Goal: Task Accomplishment & Management: Manage account settings

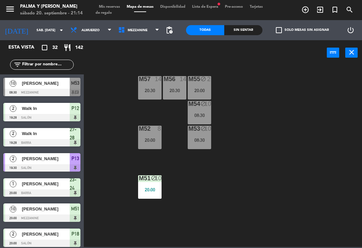
click at [130, 36] on span "Mezzanine" at bounding box center [139, 30] width 48 height 15
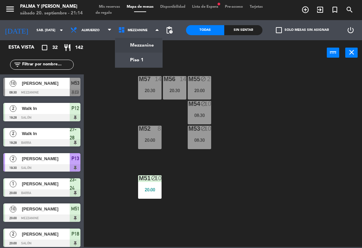
click at [137, 63] on ng-component "menu Palma y [PERSON_NAME] 20. septiembre - 21:14 Mis reservas Mapa de mesas Di…" at bounding box center [181, 123] width 362 height 247
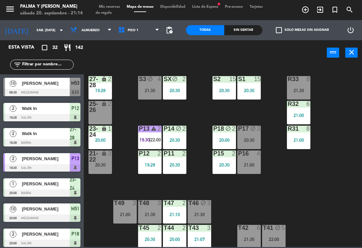
click at [104, 117] on div "25-26 lock 2" at bounding box center [100, 112] width 23 height 23
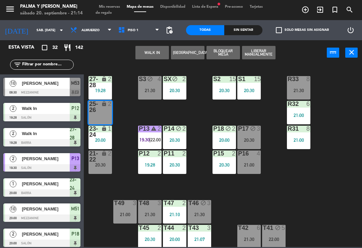
click at [157, 57] on button "WALK IN" at bounding box center [153, 52] width 34 height 13
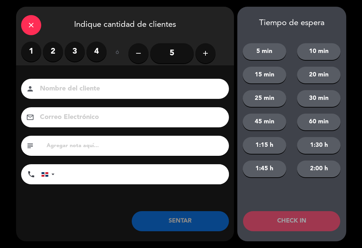
click at [51, 55] on label "2" at bounding box center [53, 52] width 20 height 20
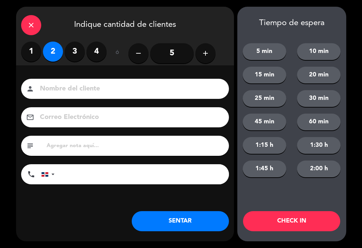
click at [184, 215] on button "SENTAR" at bounding box center [180, 221] width 97 height 20
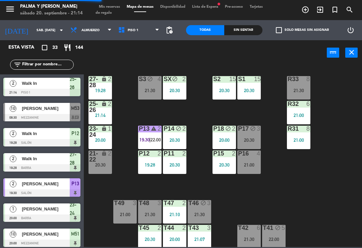
click at [287, 192] on div "R33 8 21:30 S1 15 20:30 S2 15 20:30 S3 block 4 21:30 SX block 2 20:30 27-28 loc…" at bounding box center [225, 155] width 275 height 183
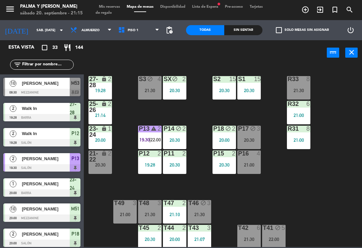
click at [361, 116] on div "R33 8 21:30 S1 15 20:30 S2 15 20:30 S3 block 4 21:30 SX block 2 20:30 27-28 loc…" at bounding box center [225, 155] width 275 height 183
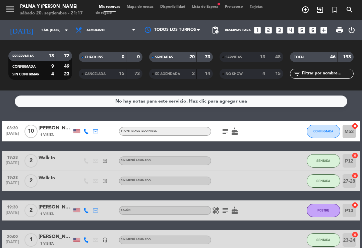
click at [137, 9] on span "Mapa de mesas" at bounding box center [141, 7] width 34 height 4
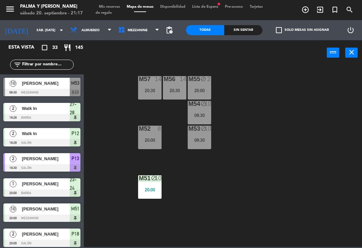
click at [134, 35] on span "Mezzanine" at bounding box center [139, 30] width 48 height 15
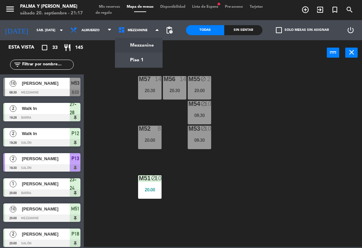
click at [134, 64] on ng-component "menu Palma y [PERSON_NAME] 20. septiembre - 21:17 Mis reservas Mapa de mesas Di…" at bounding box center [181, 123] width 362 height 247
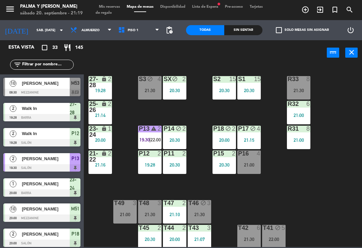
click at [1, 130] on div "2 Walk In 19:28 Salón P12" at bounding box center [42, 137] width 84 height 25
click at [58, 66] on input "text" at bounding box center [47, 64] width 52 height 7
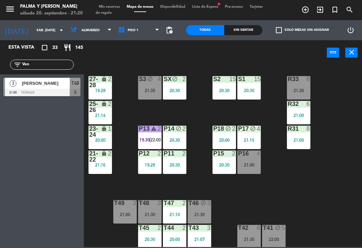
type input "Ven"
click at [51, 87] on span "[PERSON_NAME]" at bounding box center [46, 83] width 48 height 7
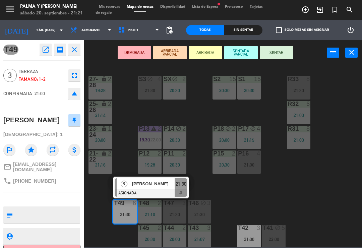
click at [174, 219] on div "T47 3 21:30" at bounding box center [174, 211] width 23 height 23
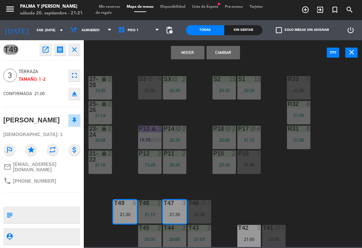
click at [130, 211] on div "T49 6 21:30" at bounding box center [124, 211] width 23 height 23
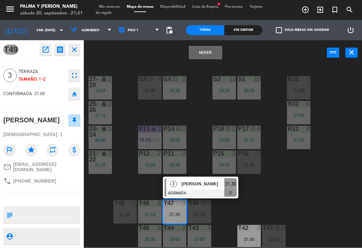
click at [134, 209] on div "T49 6 21:30" at bounding box center [124, 211] width 23 height 23
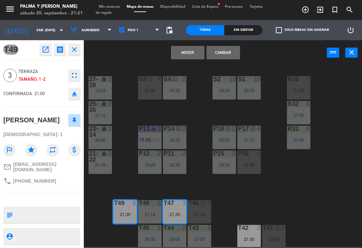
click at [197, 52] on button "Mover" at bounding box center [188, 52] width 34 height 13
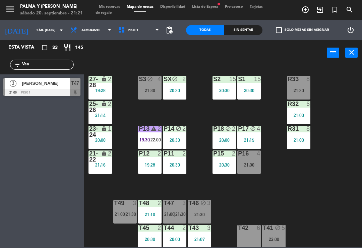
click at [177, 214] on span "21:30" at bounding box center [181, 214] width 10 height 5
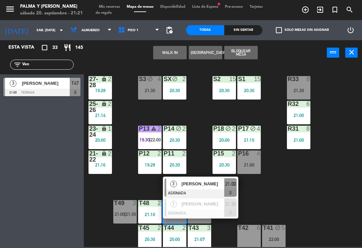
click at [210, 187] on span "[PERSON_NAME]" at bounding box center [203, 184] width 43 height 7
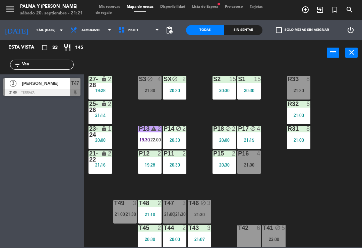
click at [173, 212] on span "21:00" at bounding box center [169, 214] width 10 height 5
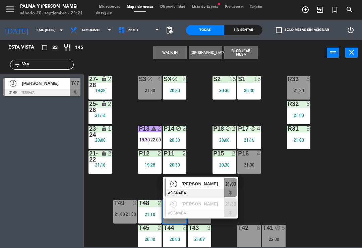
click at [207, 181] on span "[PERSON_NAME]" at bounding box center [203, 184] width 43 height 7
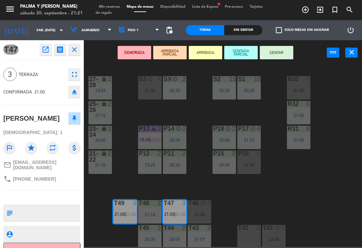
click at [279, 53] on button "SENTAR" at bounding box center [277, 52] width 34 height 13
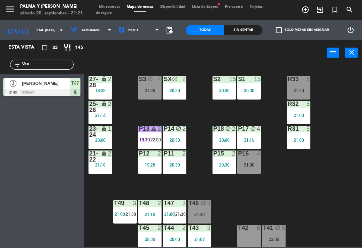
click at [234, 195] on div "R33 8 21:30 S1 15 20:30 S2 15 20:30 S3 block 4 21:30 SX block 2 20:30 27-28 loc…" at bounding box center [225, 155] width 275 height 183
click at [176, 214] on span "21:30" at bounding box center [181, 214] width 10 height 5
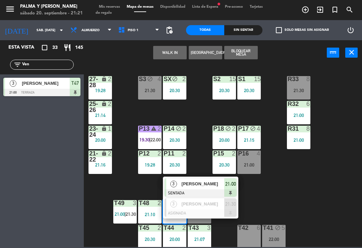
click at [133, 212] on span "21:30" at bounding box center [131, 214] width 10 height 5
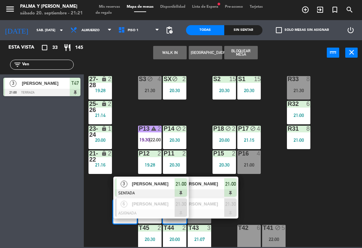
click at [280, 194] on div "R33 8 21:30 S1 15 20:30 S2 15 20:30 S3 block 4 21:30 SX block 2 20:30 27-28 loc…" at bounding box center [225, 155] width 275 height 183
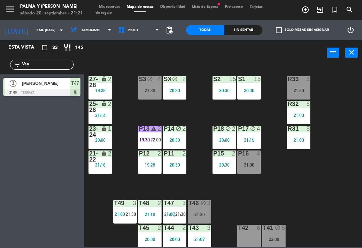
click at [175, 207] on div "T47 3" at bounding box center [174, 203] width 23 height 7
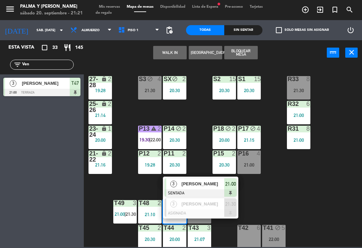
click at [129, 217] on span "21:30" at bounding box center [131, 214] width 10 height 5
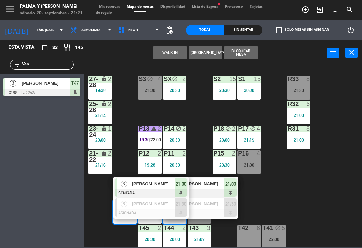
click at [247, 239] on div "T42 6" at bounding box center [249, 236] width 23 height 23
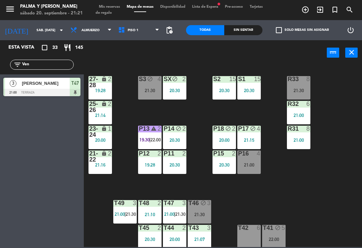
click at [278, 189] on div "R33 8 21:30 S1 15 20:30 S2 15 20:30 S3 block 4 21:30 SX block 2 20:30 27-28 loc…" at bounding box center [225, 155] width 275 height 183
click at [175, 211] on div "T47 3 21:00 | 21:30" at bounding box center [174, 211] width 23 height 23
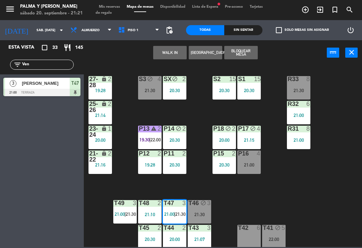
click at [243, 234] on div "T42 6" at bounding box center [249, 236] width 23 height 23
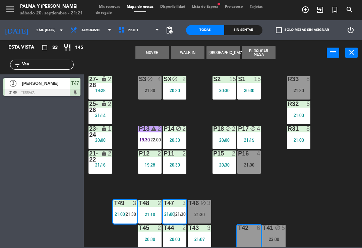
click at [127, 207] on div "T49 3" at bounding box center [124, 203] width 23 height 7
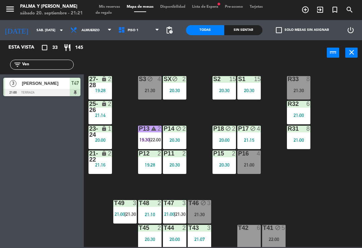
click at [283, 193] on div "R33 8 21:30 S1 15 20:30 S2 15 20:30 S3 block 4 21:30 SX block 2 20:30 27-28 loc…" at bounding box center [225, 155] width 275 height 183
click at [179, 212] on span "21:30" at bounding box center [181, 214] width 10 height 5
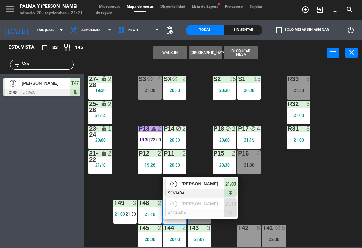
click at [197, 182] on span "[PERSON_NAME]" at bounding box center [203, 184] width 43 height 7
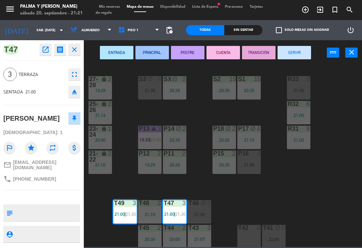
click at [246, 234] on div "T42 6" at bounding box center [249, 236] width 23 height 23
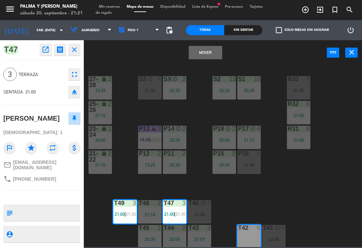
click at [215, 47] on button "Mover" at bounding box center [206, 52] width 34 height 13
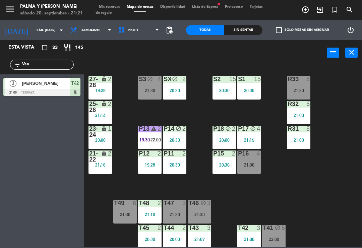
click at [178, 209] on div "T47 3 21:30" at bounding box center [174, 211] width 23 height 23
click at [274, 198] on div "R33 8 21:30 S1 15 20:30 S2 15 20:30 S3 block 4 21:30 SX block 2 20:30 27-28 loc…" at bounding box center [225, 155] width 275 height 183
click at [249, 237] on div "21:00" at bounding box center [249, 239] width 23 height 5
click at [308, 172] on div "R33 8 21:30 S1 15 20:30 S2 15 20:30 S3 block 4 21:30 SX block 2 20:30 27-28 loc…" at bounding box center [225, 155] width 275 height 183
click at [180, 210] on div "T47 3 21:30" at bounding box center [174, 211] width 23 height 23
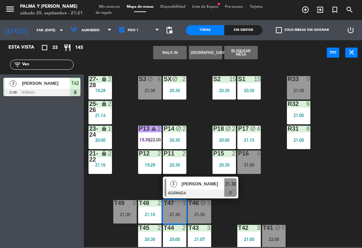
click at [273, 201] on div "R33 8 21:30 S1 15 20:30 S2 15 20:30 S3 block 4 21:30 SX block 2 20:30 27-28 loc…" at bounding box center [225, 155] width 275 height 183
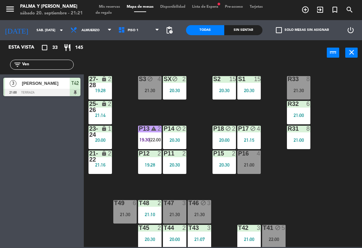
click at [175, 212] on div "21:30" at bounding box center [174, 214] width 23 height 5
click at [245, 207] on div "R33 8 21:30 S1 15 20:30 S2 15 20:30 S3 block 4 21:30 SX block 2 20:30 27-28 loc…" at bounding box center [225, 155] width 275 height 183
click at [203, 213] on div "21:30" at bounding box center [199, 214] width 23 height 5
click at [285, 204] on div "R33 8 21:30 S1 15 20:30 S2 15 20:30 S3 block 4 21:30 SX block 2 20:30 27-28 loc…" at bounding box center [225, 155] width 275 height 183
click at [119, 222] on div "T49 6 21:30" at bounding box center [124, 211] width 23 height 23
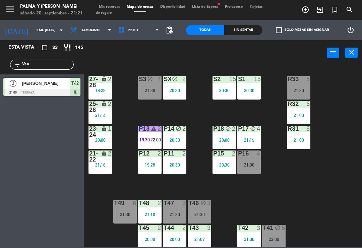
click at [272, 200] on div "R33 8 21:30 S1 15 20:30 S2 15 20:30 S3 block 4 21:30 SX block 2 20:30 27-28 loc…" at bounding box center [225, 155] width 275 height 183
click at [251, 243] on div "T42 3 21:00" at bounding box center [249, 236] width 23 height 23
click at [347, 186] on div "R33 8 21:30 S1 15 20:30 S2 15 20:30 S3 block 4 21:30 SX block 2 20:30 27-28 loc…" at bounding box center [225, 155] width 275 height 183
click at [53, 63] on input "Ven" at bounding box center [47, 64] width 52 height 7
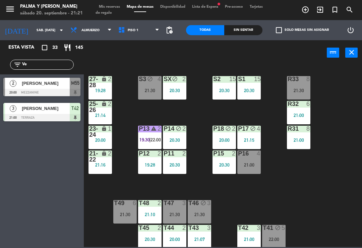
type input "V"
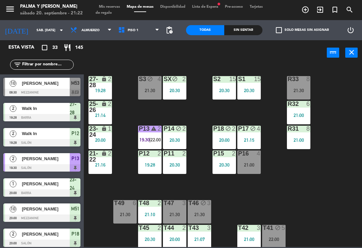
click at [341, 99] on div "R33 8 21:30 S1 15 20:30 S2 15 20:30 S3 block 4 21:30 SX block 2 20:30 27-28 loc…" at bounding box center [225, 155] width 275 height 183
click at [353, 57] on button "close" at bounding box center [352, 53] width 12 height 10
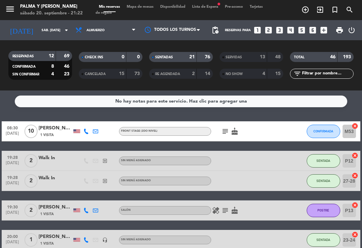
click at [148, 13] on div "Mis reservas Mapa de mesas Disponibilidad Lista de Espera fiber_manual_record P…" at bounding box center [181, 10] width 171 height 12
click at [144, 9] on span "Mapa de mesas" at bounding box center [141, 7] width 34 height 4
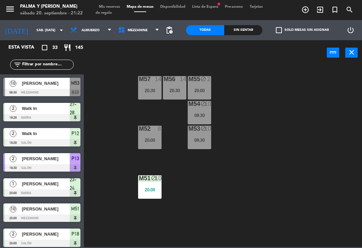
click at [189, 172] on div "M57 14 20:30 M56 14 20:30 M55 block 2 20:00 M54 block 10 08:30 M52 8 20:00 M53 …" at bounding box center [225, 155] width 275 height 183
click at [147, 188] on div "20:00" at bounding box center [149, 190] width 23 height 5
click at [295, 182] on div "M57 14 20:30 M56 14 20:30 M55 block 2 20:00 M54 block 10 08:30 M52 8 20:00 M53 …" at bounding box center [225, 155] width 275 height 183
click at [151, 138] on div "20:00" at bounding box center [149, 140] width 23 height 5
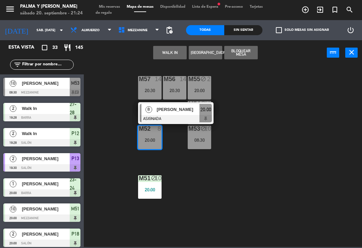
click at [176, 110] on span "[PERSON_NAME]" at bounding box center [178, 109] width 43 height 7
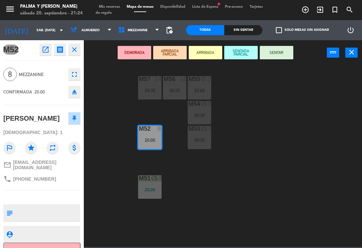
click at [277, 56] on button "SENTAR" at bounding box center [277, 52] width 34 height 13
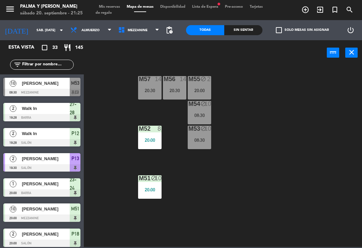
click at [131, 32] on span "Mezzanine" at bounding box center [138, 31] width 20 height 4
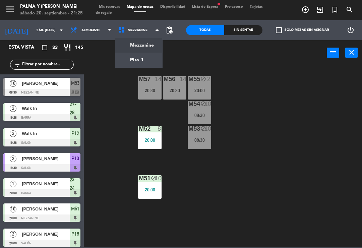
click at [136, 60] on ng-component "menu Palma y [PERSON_NAME] 20. septiembre - 21:25 Mis reservas Mapa de mesas Di…" at bounding box center [181, 123] width 362 height 247
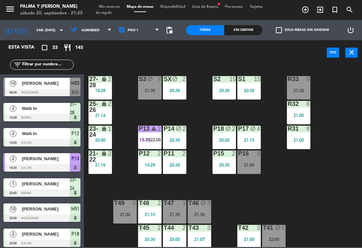
click at [260, 168] on div "P16 4 21:00" at bounding box center [249, 162] width 23 height 23
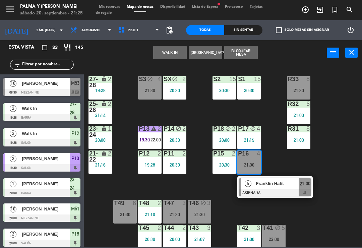
click at [247, 167] on div "21:00" at bounding box center [249, 165] width 23 height 5
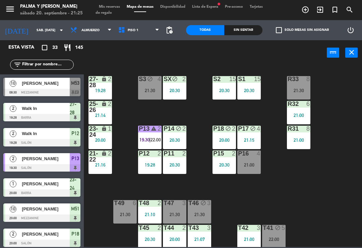
click at [249, 164] on div "21:00" at bounding box center [249, 165] width 23 height 5
click at [323, 188] on div "R33 8 21:30 S1 15 20:30 S2 15 20:30 S3 block 4 21:30 SX block 2 20:30 27-28 loc…" at bounding box center [225, 155] width 275 height 183
click at [118, 32] on icon at bounding box center [123, 30] width 10 height 7
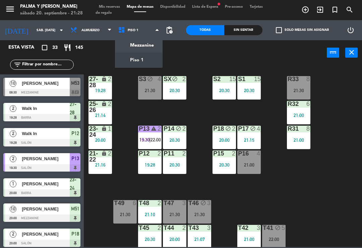
click at [143, 45] on ng-component "menu Palma y [PERSON_NAME] 20. septiembre - 21:28 Mis reservas Mapa de mesas Di…" at bounding box center [181, 123] width 362 height 247
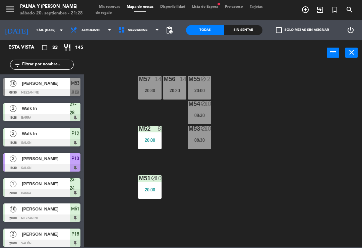
click at [148, 92] on div "20:30" at bounding box center [149, 90] width 23 height 5
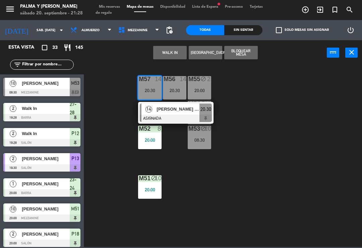
click at [175, 89] on div "20:30" at bounding box center [174, 90] width 23 height 5
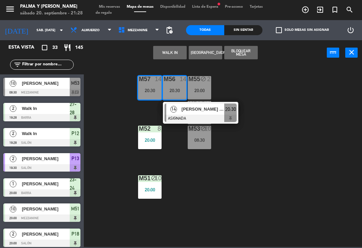
click at [203, 86] on div "M55 block 2 20:00" at bounding box center [199, 87] width 23 height 23
click at [197, 85] on div "M55 block 2 20:00" at bounding box center [199, 87] width 23 height 23
click at [192, 115] on div at bounding box center [201, 118] width 72 height 7
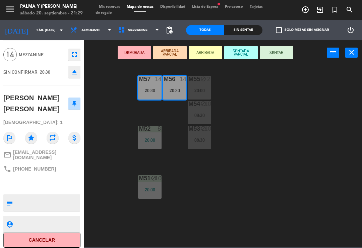
scroll to position [19, 0]
click at [68, 237] on button "Cancelar" at bounding box center [41, 240] width 77 height 15
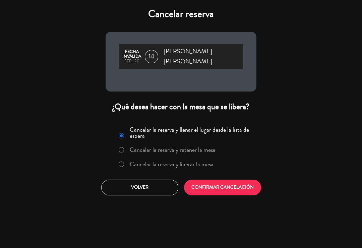
click at [159, 104] on div "¿Qué desea hacer con la mesa que se libera?" at bounding box center [181, 107] width 151 height 10
click at [120, 162] on label "Cancelar la reserva y liberar la mesa" at bounding box center [166, 165] width 102 height 12
click at [215, 180] on button "CONFIRMAR CANCELACIÓN" at bounding box center [222, 188] width 77 height 16
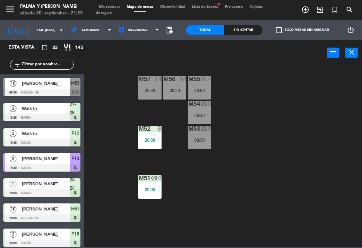
scroll to position [0, 0]
click at [154, 95] on div "M57 6" at bounding box center [149, 87] width 23 height 23
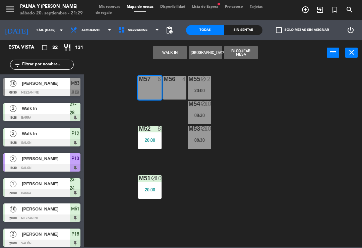
click at [180, 89] on div "M56 4" at bounding box center [174, 87] width 23 height 23
click at [248, 57] on button "Bloquear Mesa" at bounding box center [242, 52] width 34 height 13
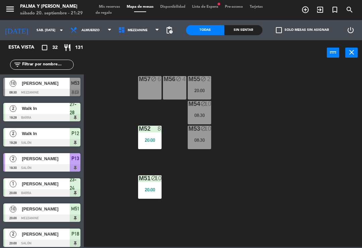
click at [203, 140] on div "08:30" at bounding box center [199, 140] width 23 height 5
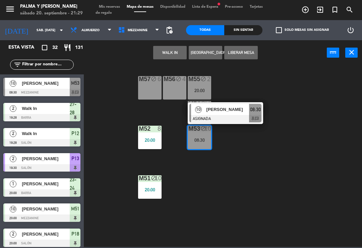
click at [228, 107] on span "[PERSON_NAME]" at bounding box center [228, 109] width 43 height 7
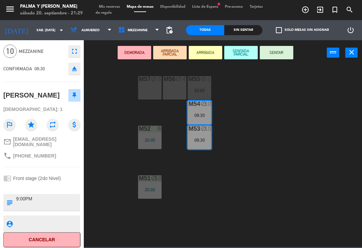
scroll to position [23, 0]
click at [54, 237] on button "Cancelar" at bounding box center [41, 240] width 77 height 15
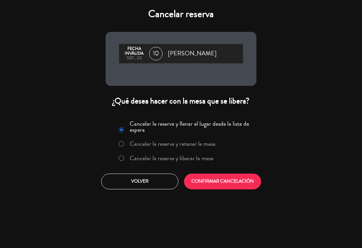
click at [172, 161] on label "Cancelar la reserva y liberar la mesa" at bounding box center [172, 158] width 84 height 6
click at [210, 179] on button "CONFIRMAR CANCELACIÓN" at bounding box center [222, 182] width 77 height 16
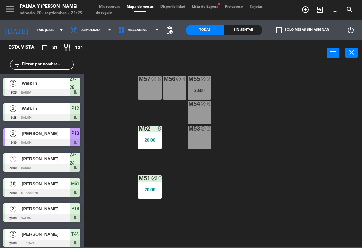
click at [127, 37] on span "Mezzanine" at bounding box center [139, 30] width 48 height 15
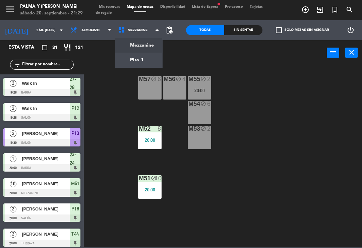
click at [128, 63] on ng-component "menu Palma y [PERSON_NAME] 20. septiembre - 21:29 Mis reservas Mapa de mesas Di…" at bounding box center [181, 123] width 362 height 247
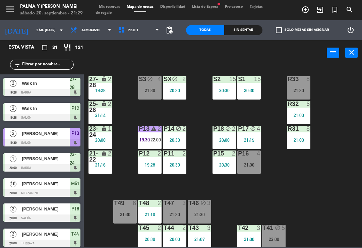
click at [55, 68] on input "text" at bounding box center [47, 64] width 52 height 7
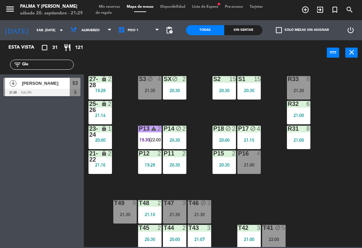
type input "Gle"
click at [49, 85] on span "[PERSON_NAME]" at bounding box center [46, 83] width 48 height 7
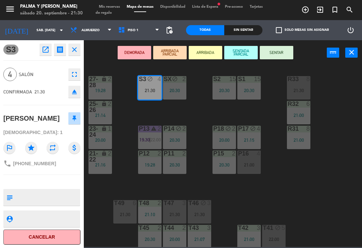
click at [251, 167] on div "21:00" at bounding box center [249, 165] width 23 height 5
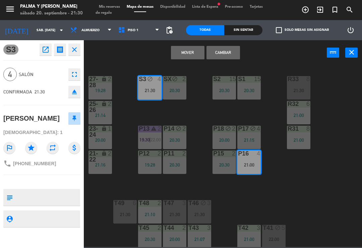
click at [226, 52] on button "Cambiar" at bounding box center [224, 52] width 34 height 13
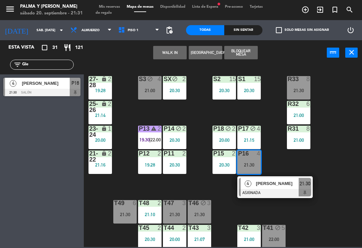
click at [283, 186] on span "[PERSON_NAME]" at bounding box center [277, 183] width 43 height 7
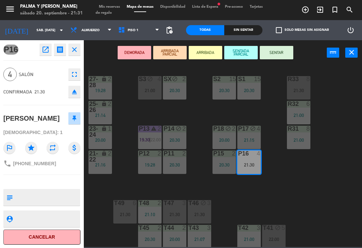
click at [283, 55] on button "SENTAR" at bounding box center [277, 52] width 34 height 13
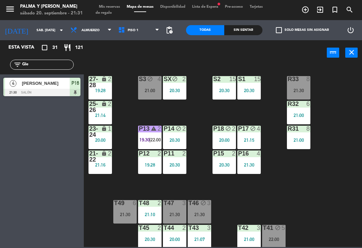
click at [341, 159] on div "R33 8 21:30 S1 15 20:30 S2 15 20:30 S3 block 4 21:00 SX block 2 20:30 27-28 loc…" at bounding box center [225, 155] width 275 height 183
click at [296, 189] on div "R33 8 21:30 S1 15 20:30 S2 15 20:30 S3 block 4 21:00 SX block 2 20:30 27-28 loc…" at bounding box center [225, 155] width 275 height 183
click at [252, 167] on div "21:30" at bounding box center [249, 165] width 23 height 5
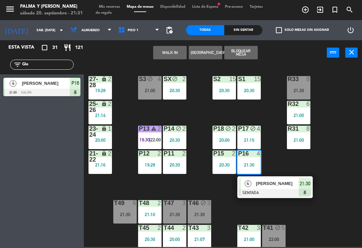
click at [353, 184] on div "R33 8 21:30 S1 15 20:30 S2 15 20:30 S3 block 4 21:00 SX block 2 20:30 27-28 loc…" at bounding box center [225, 155] width 275 height 183
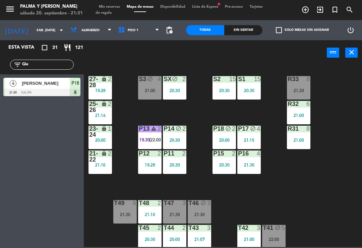
click at [58, 61] on input "Gle" at bounding box center [47, 64] width 52 height 7
click at [48, 62] on input "Gle" at bounding box center [47, 64] width 52 height 7
type input "G"
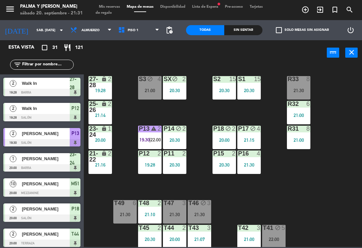
click at [349, 93] on div "R33 8 21:30 S1 15 20:30 S2 15 20:30 S3 block 4 21:00 SX block 2 20:30 27-28 loc…" at bounding box center [225, 155] width 275 height 183
click at [299, 139] on div "21:00" at bounding box center [298, 140] width 23 height 5
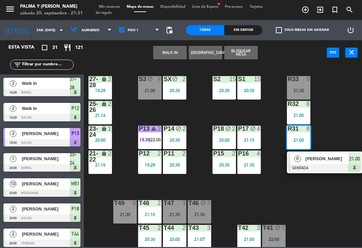
click at [319, 212] on div "R33 8 21:30 S1 15 20:30 S2 15 20:30 S3 block 4 21:00 SX block 2 20:30 27-28 loc…" at bounding box center [225, 155] width 275 height 183
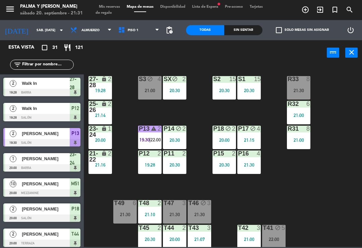
click at [251, 171] on div "P16 4 21:30" at bounding box center [249, 162] width 23 height 23
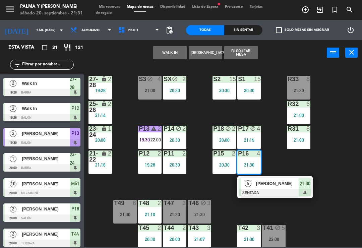
click at [279, 184] on span "[PERSON_NAME]" at bounding box center [277, 183] width 43 height 7
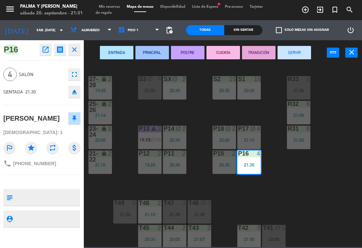
click at [61, 53] on icon "receipt" at bounding box center [60, 50] width 8 height 8
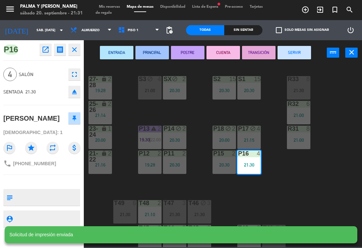
click at [47, 51] on icon "open_in_new" at bounding box center [46, 50] width 8 height 8
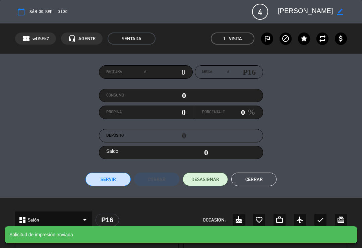
click at [257, 14] on span "4" at bounding box center [260, 12] width 16 height 16
click at [338, 12] on icon "border_color" at bounding box center [340, 12] width 6 height 6
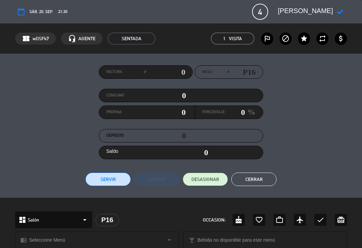
click at [258, 179] on button "Cerrar" at bounding box center [254, 179] width 45 height 13
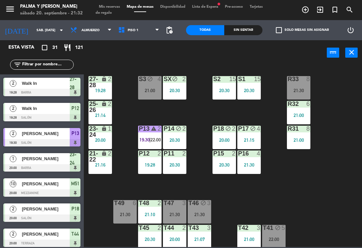
scroll to position [200, 0]
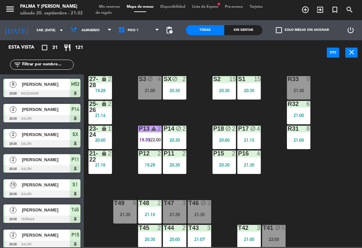
click at [339, 203] on div "R33 8 21:30 S1 15 20:30 S2 15 20:30 S3 block 4 21:00 SX block 2 20:30 27-28 loc…" at bounding box center [225, 155] width 275 height 183
click at [44, 68] on input "text" at bounding box center [47, 64] width 52 height 7
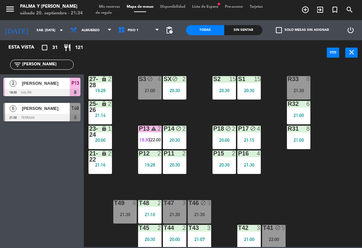
scroll to position [0, 0]
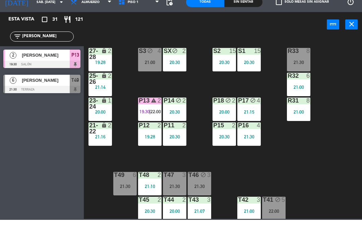
type input "[PERSON_NAME]"
click at [60, 114] on div at bounding box center [41, 117] width 77 height 7
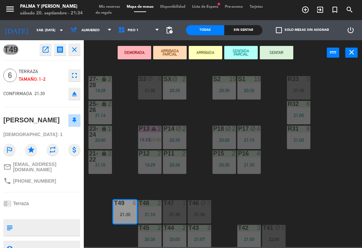
click at [276, 53] on button "SENTAR" at bounding box center [277, 52] width 34 height 13
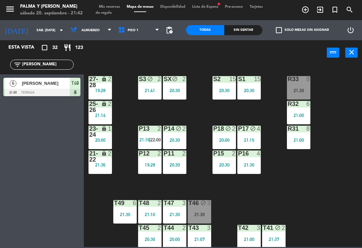
click at [57, 61] on input "[PERSON_NAME]" at bounding box center [47, 64] width 52 height 7
click at [52, 67] on input "[PERSON_NAME]" at bounding box center [47, 64] width 52 height 7
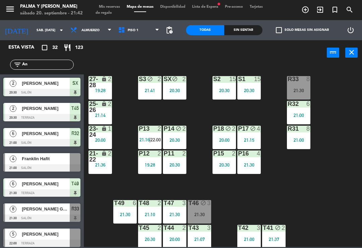
type input "A"
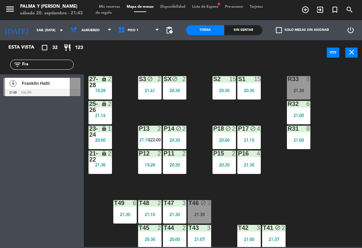
type input "Fra"
click at [56, 92] on div at bounding box center [41, 92] width 77 height 7
click at [50, 85] on span "Franklin Hafit" at bounding box center [46, 83] width 48 height 7
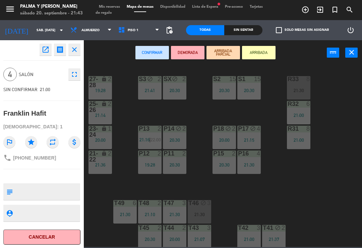
click at [132, 35] on span "Piso 1" at bounding box center [139, 30] width 48 height 15
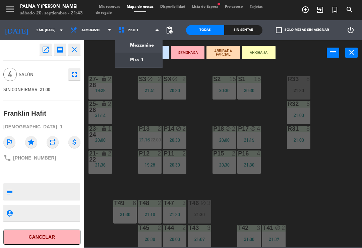
click at [140, 48] on ng-component "menu Palma y [PERSON_NAME] 20. septiembre - 21:43 Mis reservas Mapa de mesas Di…" at bounding box center [181, 123] width 362 height 247
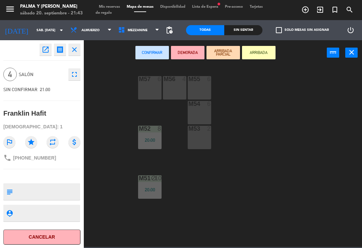
click at [351, 57] on button "close" at bounding box center [352, 53] width 12 height 10
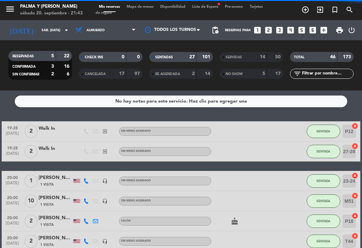
click at [147, 9] on span "Mapa de mesas" at bounding box center [141, 7] width 34 height 4
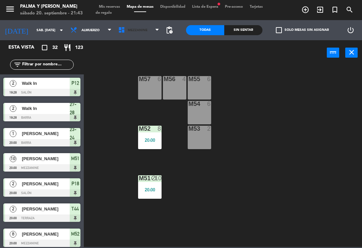
click at [132, 32] on span "Mezzanine" at bounding box center [138, 31] width 20 height 4
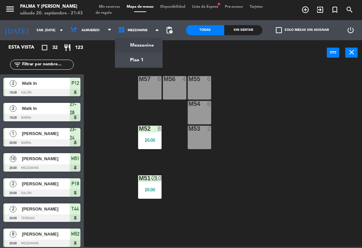
click at [136, 63] on ng-component "menu Palma y [PERSON_NAME] 20. septiembre - 21:43 Mis reservas Mapa de mesas Di…" at bounding box center [181, 123] width 362 height 247
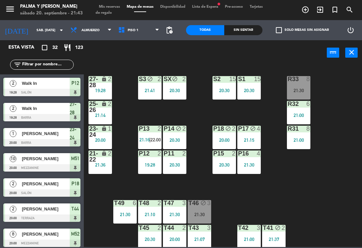
click at [131, 33] on span "Piso 1" at bounding box center [139, 30] width 48 height 15
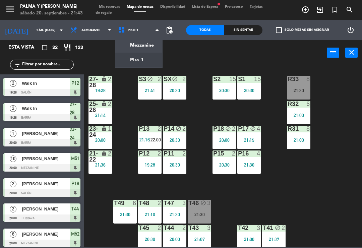
click at [143, 49] on ng-component "menu Palma y [PERSON_NAME] 20. septiembre - 21:43 Mis reservas Mapa de mesas Di…" at bounding box center [181, 123] width 362 height 247
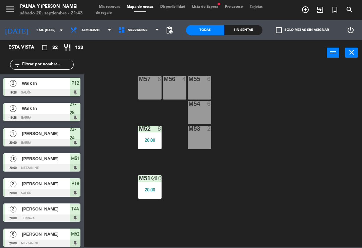
click at [359, 123] on div "M57 6 M56 4 M55 6 M54 6 M52 8 20:00 M53 2 M51 block 10 20:00" at bounding box center [225, 155] width 275 height 183
click at [200, 85] on div "M55 6" at bounding box center [199, 87] width 23 height 23
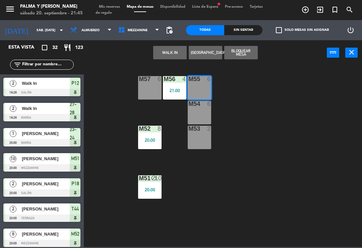
click at [203, 92] on div "M55 6" at bounding box center [199, 87] width 23 height 23
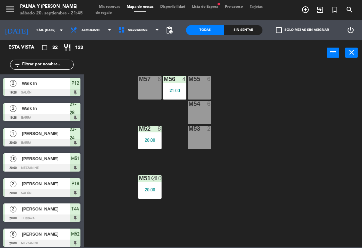
click at [206, 85] on div "M55 6" at bounding box center [199, 87] width 23 height 23
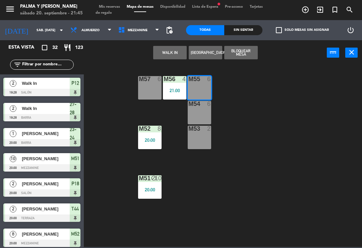
click at [174, 52] on button "WALK IN" at bounding box center [170, 52] width 34 height 13
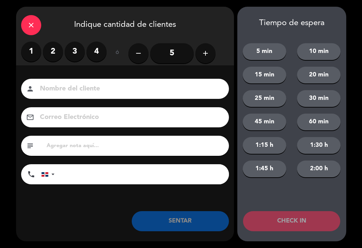
click at [78, 52] on label "3" at bounding box center [75, 52] width 20 height 20
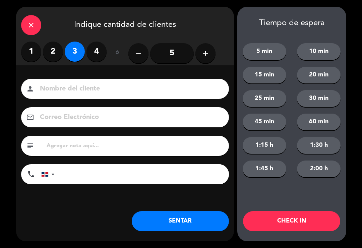
click at [199, 221] on button "SENTAR" at bounding box center [180, 221] width 97 height 20
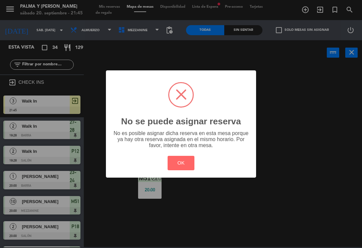
click at [185, 167] on button "OK" at bounding box center [181, 163] width 27 height 14
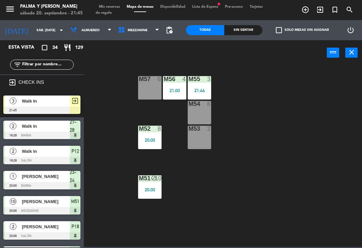
click at [195, 88] on div "21:44" at bounding box center [199, 90] width 23 height 5
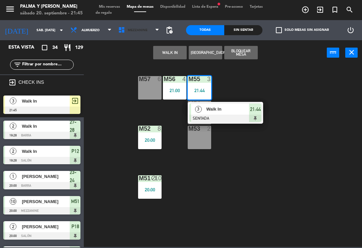
click at [137, 30] on span "Mezzanine" at bounding box center [138, 31] width 20 height 4
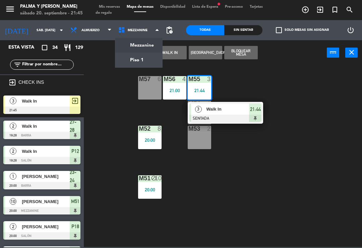
click at [134, 63] on ng-component "menu Palma y [PERSON_NAME] 20. septiembre - 21:45 Mis reservas Mapa de mesas Di…" at bounding box center [181, 123] width 362 height 247
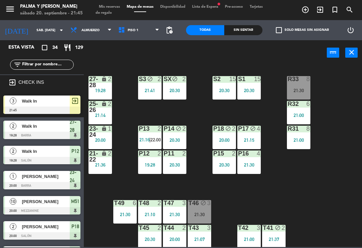
click at [57, 64] on input "text" at bounding box center [47, 64] width 52 height 7
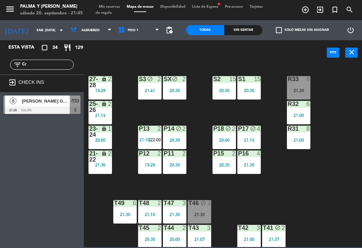
type input "Cr"
click at [53, 108] on div at bounding box center [41, 110] width 77 height 7
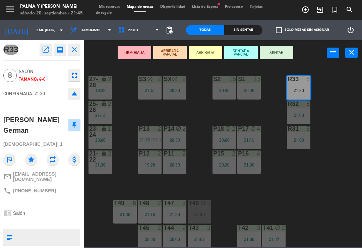
click at [274, 54] on button "SENTAR" at bounding box center [277, 52] width 34 height 13
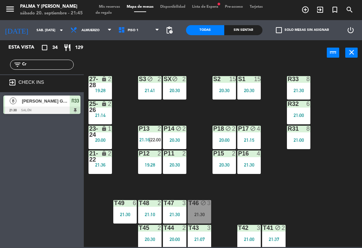
click at [48, 66] on input "Cr" at bounding box center [47, 64] width 52 height 7
type input "C"
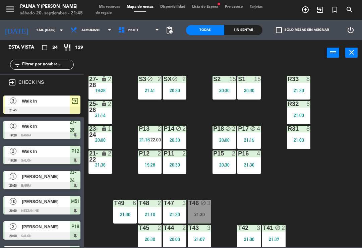
click at [325, 80] on div "R33 8 21:30 S1 15 20:30 S2 15 20:30 S3 block 2 21:41 SX block 2 20:30 27-28 loc…" at bounding box center [225, 155] width 275 height 183
click at [70, 109] on div at bounding box center [41, 110] width 77 height 7
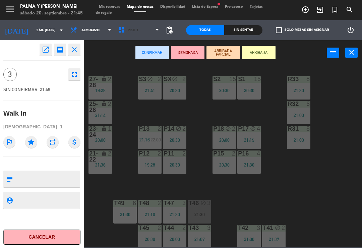
click at [128, 31] on span "Piso 1" at bounding box center [133, 31] width 11 height 4
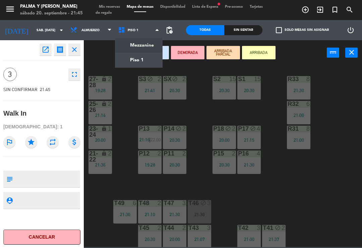
click at [147, 52] on ng-component "menu Palma y [PERSON_NAME] 20. septiembre - 21:45 Mis reservas Mapa de mesas Di…" at bounding box center [181, 123] width 362 height 247
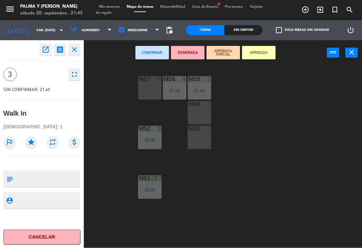
click at [203, 93] on div "21:44" at bounding box center [199, 90] width 23 height 5
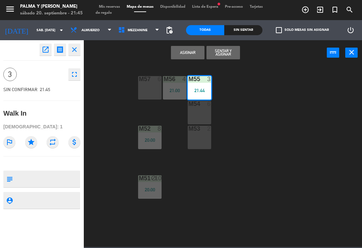
click at [196, 54] on button "Asignar" at bounding box center [188, 52] width 34 height 13
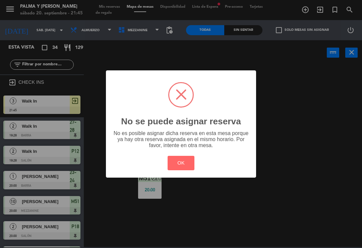
click at [183, 165] on button "OK" at bounding box center [181, 163] width 27 height 14
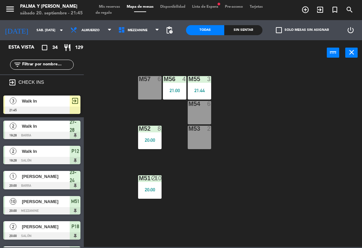
click at [60, 104] on div "Walk In" at bounding box center [45, 101] width 49 height 11
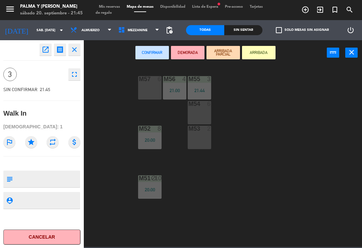
click at [55, 240] on button "Cancelar" at bounding box center [41, 237] width 77 height 15
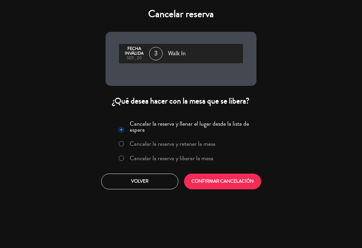
click at [141, 162] on label "Cancelar la reserva y liberar la mesa" at bounding box center [166, 159] width 102 height 12
click at [208, 185] on button "CONFIRMAR CANCELACIÓN" at bounding box center [222, 182] width 77 height 16
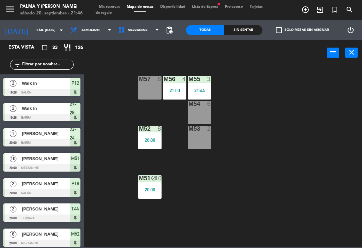
click at [123, 41] on div "power_input close" at bounding box center [205, 53] width 243 height 26
click at [132, 37] on span "Mezzanine" at bounding box center [139, 30] width 48 height 15
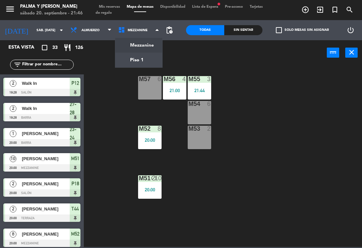
click at [137, 63] on ng-component "menu Palma y [PERSON_NAME] 20. septiembre - 21:46 Mis reservas Mapa de mesas Di…" at bounding box center [181, 123] width 362 height 247
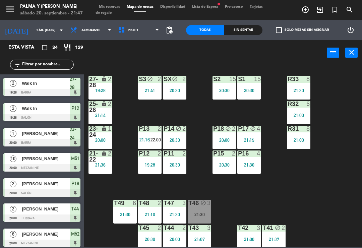
click at [339, 197] on div "R33 8 21:30 S1 15 20:30 S2 15 20:30 S3 block 2 21:41 SX block 2 20:30 27-28 loc…" at bounding box center [225, 155] width 275 height 183
click at [246, 97] on div "S1 15 20:30" at bounding box center [249, 87] width 23 height 23
click at [312, 195] on div "R33 8 21:30 S1 15 20:30 S2 15 20:30 S3 block 2 21:41 SX block 2 20:30 27-28 loc…" at bounding box center [225, 155] width 275 height 183
click at [312, 190] on div "R33 8 21:30 S1 15 20:30 S2 15 20:30 S3 block 2 21:41 SX block 2 20:30 27-28 loc…" at bounding box center [225, 155] width 275 height 183
click at [59, 66] on input "text" at bounding box center [47, 64] width 52 height 7
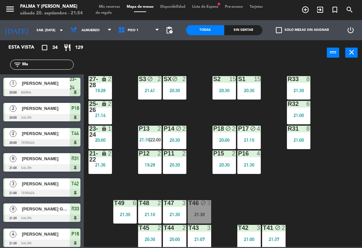
type input "M"
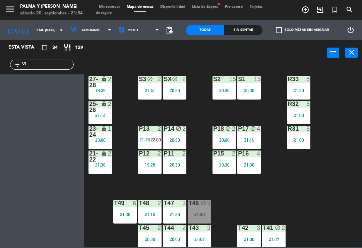
type input "V"
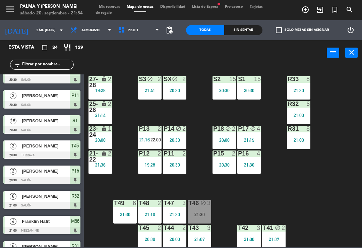
click at [126, 64] on div "R33 8 21:30 S1 15 20:30 S2 15 20:30 S3 block 2 21:41 SX block 2 20:30 27-28 loc…" at bounding box center [225, 155] width 275 height 183
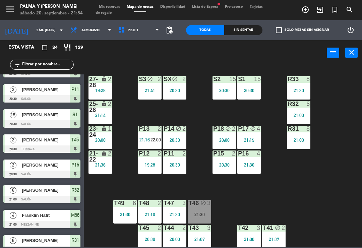
scroll to position [221, 0]
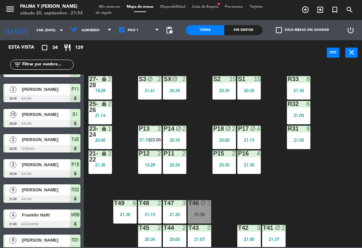
click at [304, 139] on div "21:00" at bounding box center [298, 140] width 23 height 5
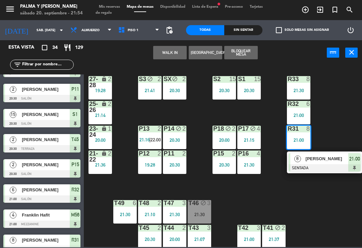
click at [324, 203] on div "R33 8 21:30 S1 15 20:30 S2 15 20:30 S3 block 2 21:41 SX block 2 20:30 27-28 loc…" at bounding box center [225, 155] width 275 height 183
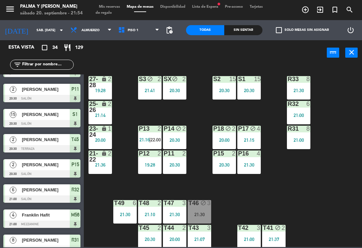
click at [243, 32] on div "Sin sentar" at bounding box center [244, 30] width 38 height 10
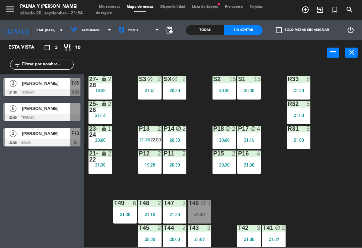
scroll to position [0, 0]
click at [56, 116] on div at bounding box center [41, 117] width 77 height 7
click at [217, 32] on div "Todas" at bounding box center [205, 30] width 38 height 10
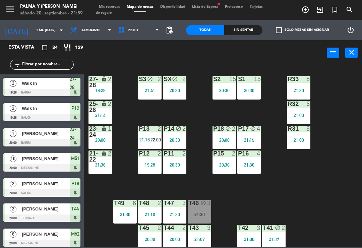
click at [55, 57] on div "filter_list" at bounding box center [42, 64] width 84 height 19
click at [60, 73] on div "filter_list" at bounding box center [42, 64] width 84 height 19
click at [61, 66] on input "text" at bounding box center [47, 64] width 52 height 7
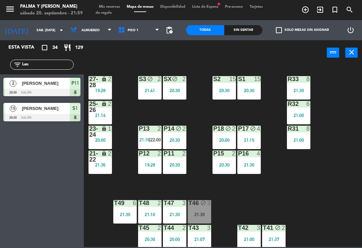
type input "Lau"
click at [344, 97] on div "R33 8 21:30 S1 15 20:30 S2 15 20:30 S3 block 2 21:41 SX block 2 20:30 27-28 loc…" at bounding box center [225, 155] width 275 height 183
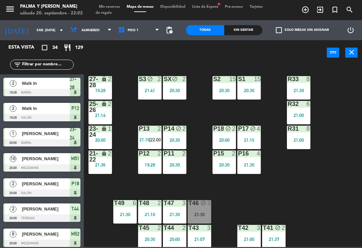
click at [40, 67] on input "text" at bounding box center [47, 64] width 52 height 7
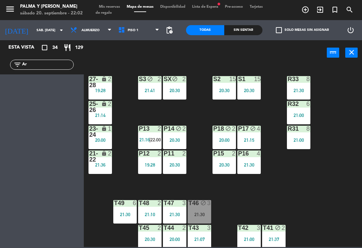
type input "A"
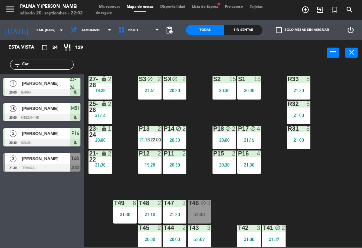
type input "Car"
click at [322, 89] on div "R33 8 21:30 S1 15 20:30 S2 15 20:30 S3 block 2 21:41 SX block 2 20:30 27-28 loc…" at bounding box center [225, 155] width 275 height 183
click at [23, 158] on span "[PERSON_NAME]" at bounding box center [46, 158] width 48 height 7
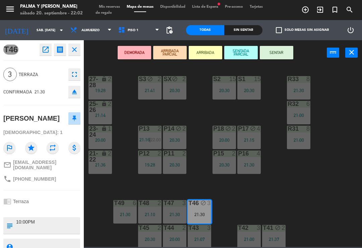
click at [289, 55] on button "SENTAR" at bounding box center [277, 52] width 34 height 13
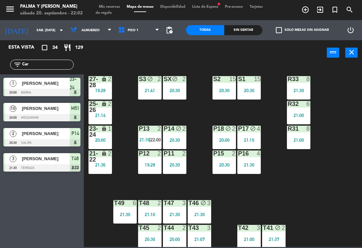
click at [65, 59] on div "filter_list Car" at bounding box center [42, 64] width 84 height 19
click at [72, 66] on input "Car" at bounding box center [47, 64] width 52 height 7
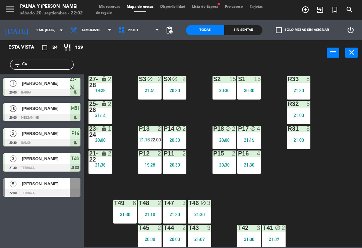
type input "C"
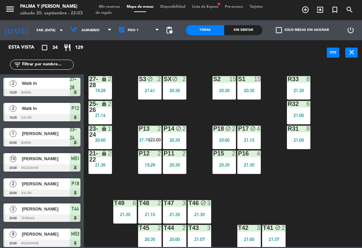
click at [147, 146] on div "P13 2 21:16 | 22:00" at bounding box center [149, 137] width 23 height 23
click at [328, 197] on div "R33 8 21:30 S1 15 20:30 S2 15 20:30 S3 block 2 21:41 SX block 2 20:30 27-28 loc…" at bounding box center [225, 155] width 275 height 183
click at [345, 213] on div "R33 8 21:30 S1 15 20:30 S2 15 20:30 S3 block 2 21:41 SX block 2 20:30 27-28 loc…" at bounding box center [225, 155] width 275 height 183
click at [164, 132] on div "P14" at bounding box center [164, 129] width 0 height 6
click at [298, 211] on div "R33 8 21:30 S1 15 20:30 S2 15 20:30 S3 block 2 21:41 SX block 2 20:30 27-28 loc…" at bounding box center [225, 155] width 275 height 183
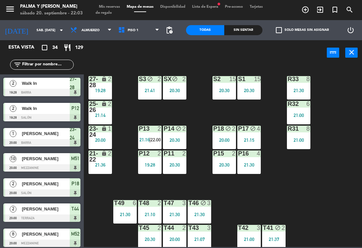
click at [146, 138] on span "21:16" at bounding box center [145, 139] width 10 height 5
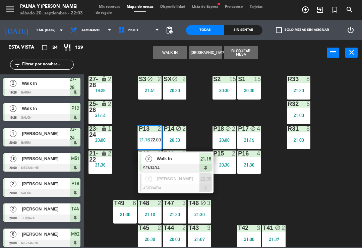
click at [166, 162] on span "Walk In" at bounding box center [178, 158] width 43 height 7
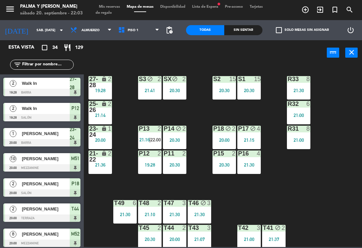
click at [102, 129] on icon "lock" at bounding box center [104, 129] width 6 height 6
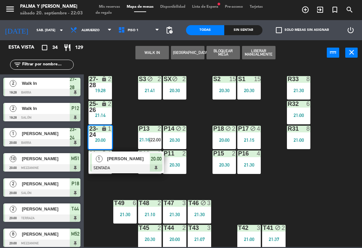
click at [110, 203] on div "T49" at bounding box center [113, 203] width 11 height 6
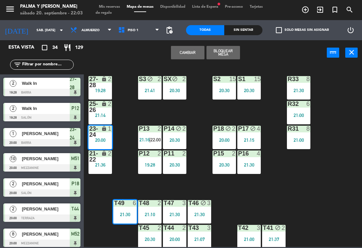
click at [106, 112] on div "2" at bounding box center [111, 107] width 11 height 12
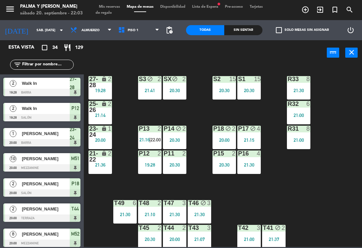
click at [131, 179] on div "R33 8 21:30 S1 15 20:30 S2 15 20:30 S3 block 2 21:41 SX block 2 20:30 27-28 loc…" at bounding box center [225, 155] width 275 height 183
click at [106, 96] on div "27-28 lock 2 19:28" at bounding box center [100, 87] width 23 height 23
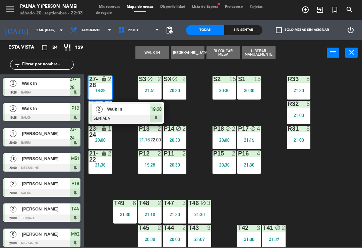
click at [104, 110] on div "2" at bounding box center [99, 109] width 14 height 11
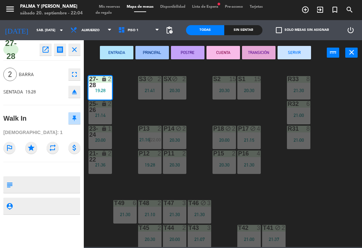
click at [292, 56] on button "SERVIR" at bounding box center [295, 52] width 34 height 13
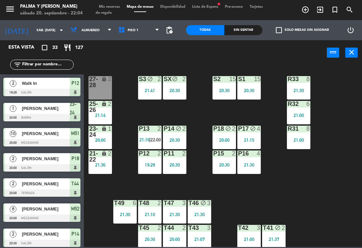
click at [100, 120] on div "25-26 lock 2 21:14" at bounding box center [100, 112] width 23 height 23
click at [330, 203] on div "R33 8 21:30 S1 15 20:30 S2 15 20:30 S3 block 2 21:41 SX block 2 20:30 27-28 loc…" at bounding box center [225, 155] width 275 height 183
click at [107, 109] on div "2" at bounding box center [111, 107] width 11 height 12
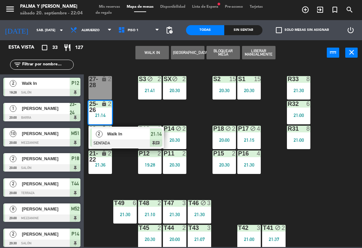
click at [130, 139] on div "Walk In" at bounding box center [129, 134] width 44 height 11
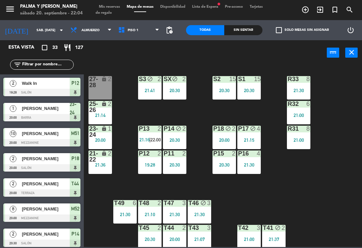
click at [103, 124] on div "25-26 lock 2 21:14" at bounding box center [100, 112] width 23 height 23
click at [313, 156] on div "R33 8 21:30 S1 15 20:30 S2 15 20:30 S3 block 2 21:41 SX block 2 20:30 27-28 loc…" at bounding box center [225, 155] width 275 height 183
click at [90, 137] on div "23-24" at bounding box center [89, 132] width 0 height 12
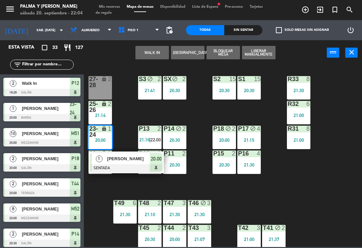
click at [142, 158] on span "[PERSON_NAME]" at bounding box center [128, 158] width 43 height 7
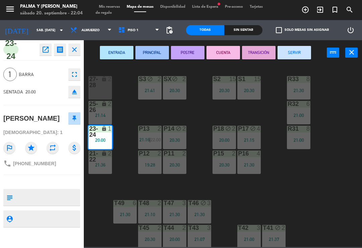
click at [303, 49] on button "SERVIR" at bounding box center [295, 52] width 34 height 13
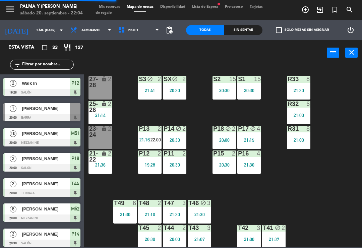
click at [98, 164] on div "21:36" at bounding box center [100, 165] width 23 height 5
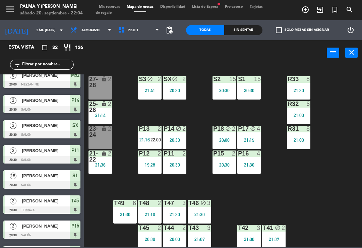
click at [99, 135] on div "lock" at bounding box center [100, 132] width 11 height 12
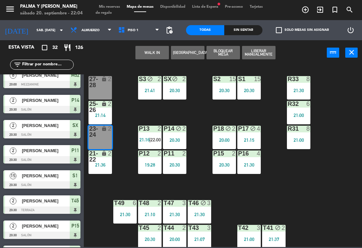
click at [155, 51] on button "WALK IN" at bounding box center [153, 52] width 34 height 13
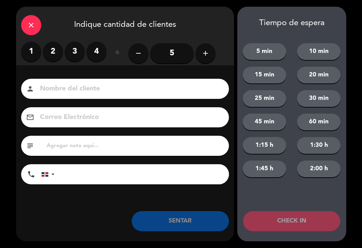
click at [53, 47] on label "2" at bounding box center [53, 52] width 20 height 20
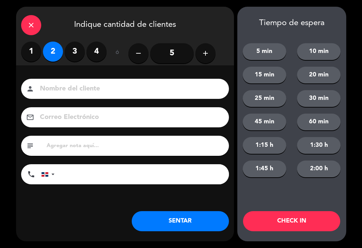
click at [107, 90] on input at bounding box center [129, 89] width 181 height 12
type input "El chef"
click at [186, 225] on button "SENTAR" at bounding box center [180, 221] width 97 height 20
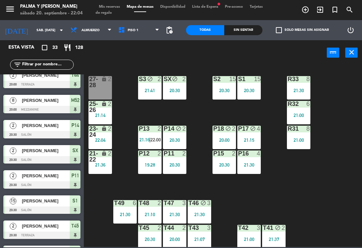
scroll to position [0, 0]
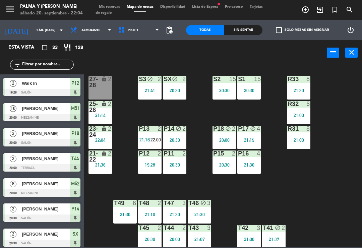
click at [251, 29] on div "Sin sentar" at bounding box center [244, 30] width 38 height 10
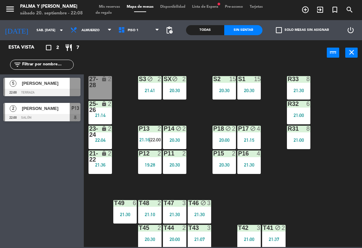
click at [225, 153] on div at bounding box center [224, 154] width 11 height 6
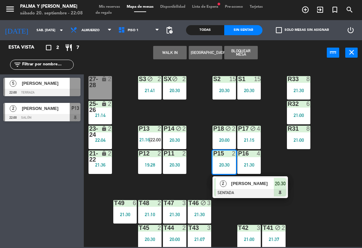
click at [258, 183] on span "[PERSON_NAME]" at bounding box center [253, 183] width 43 height 7
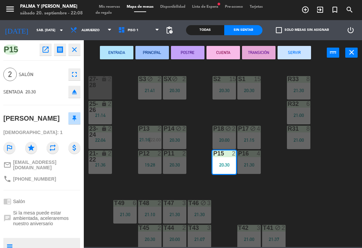
click at [192, 58] on button "POSTRE" at bounding box center [188, 52] width 34 height 13
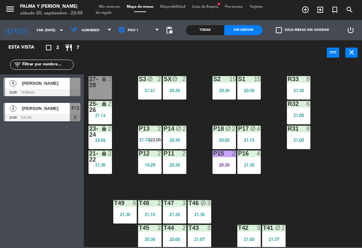
click at [302, 177] on div "R33 8 21:30 S1 15 20:30 S2 15 20:30 S3 block 2 21:41 SX block 2 20:30 27-28 loc…" at bounding box center [225, 155] width 275 height 183
click at [215, 161] on div "P15 2 20:30" at bounding box center [224, 162] width 23 height 23
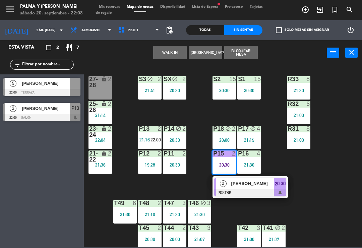
click at [251, 181] on span "[PERSON_NAME]" at bounding box center [253, 183] width 43 height 7
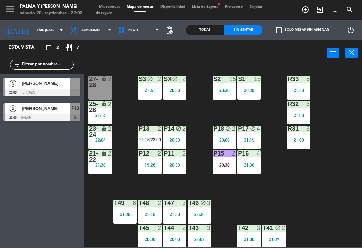
click at [274, 235] on div "T41 block 2 21:37" at bounding box center [273, 236] width 23 height 23
click at [347, 149] on div "R33 8 21:30 S1 15 20:30 S2 15 20:30 S3 block 2 21:41 SX block 2 20:30 27-28 loc…" at bounding box center [225, 155] width 275 height 183
click at [319, 207] on div "R33 8 21:30 S1 15 20:30 S2 15 20:30 S3 block 2 21:41 SX block 2 20:30 27-28 loc…" at bounding box center [225, 155] width 275 height 183
click at [340, 78] on div "R33 8 21:30 S1 15 20:30 S2 15 20:30 S3 block 2 21:41 SX block 2 20:30 27-28 loc…" at bounding box center [225, 155] width 275 height 183
click at [26, 88] on div "[PERSON_NAME]" at bounding box center [45, 83] width 49 height 11
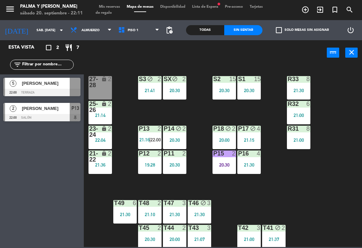
click at [54, 90] on div at bounding box center [41, 92] width 77 height 7
click at [144, 26] on span "Piso 1" at bounding box center [139, 30] width 48 height 15
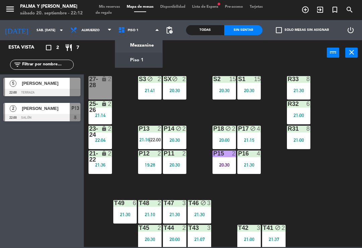
click at [148, 49] on ng-component "menu Palma y [PERSON_NAME] 20. septiembre - 22:12 Mis reservas Mapa de mesas Di…" at bounding box center [181, 123] width 362 height 247
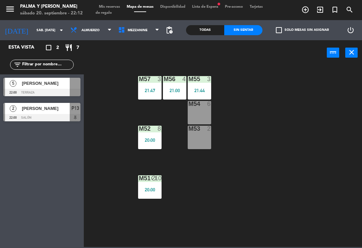
click at [49, 95] on div at bounding box center [41, 92] width 77 height 7
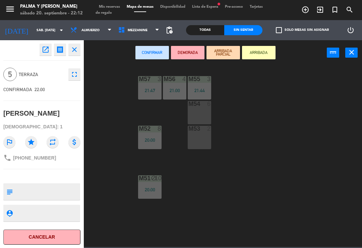
click at [203, 116] on div "M54 6" at bounding box center [199, 112] width 23 height 23
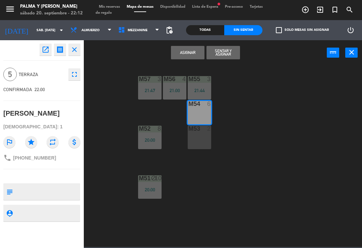
click at [191, 53] on button "Asignar" at bounding box center [188, 52] width 34 height 13
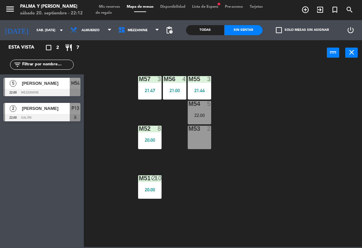
click at [204, 113] on div "22:00" at bounding box center [199, 115] width 23 height 5
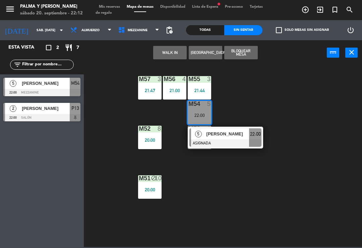
click at [223, 138] on div "[PERSON_NAME]" at bounding box center [228, 134] width 44 height 11
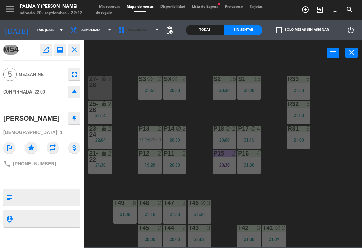
click at [140, 30] on span "Mezzanine" at bounding box center [138, 31] width 20 height 4
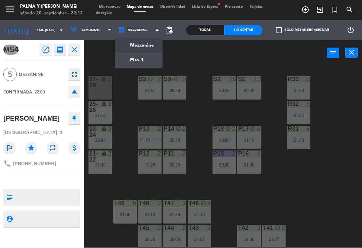
click at [193, 58] on div "power_input close" at bounding box center [205, 53] width 243 height 26
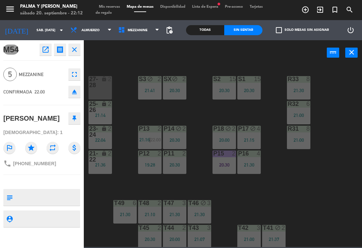
click at [143, 32] on span "Mezzanine" at bounding box center [139, 30] width 48 height 15
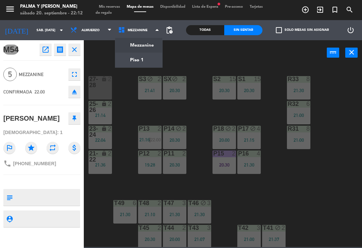
click at [140, 58] on ng-component "menu Palma y [PERSON_NAME] 20. septiembre - 22:12 Mis reservas Mapa de mesas Di…" at bounding box center [181, 123] width 362 height 247
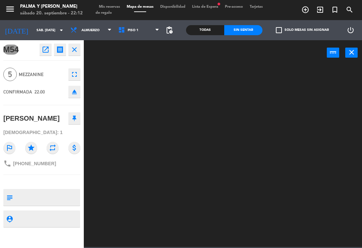
click at [142, 23] on span "Piso 1" at bounding box center [139, 30] width 48 height 15
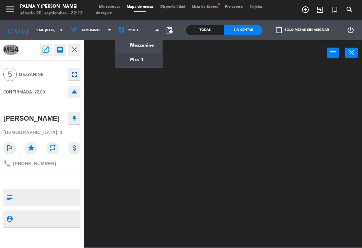
click at [143, 47] on ng-component "menu Palma y [PERSON_NAME] 20. septiembre - 22:12 Mis reservas Mapa de mesas Di…" at bounding box center [181, 123] width 362 height 247
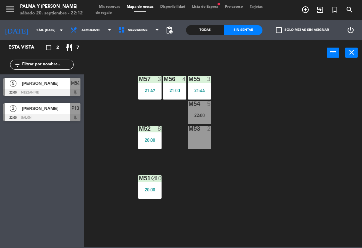
click at [196, 105] on div at bounding box center [199, 104] width 11 height 6
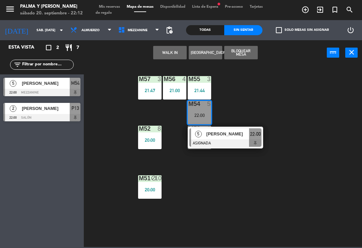
click at [211, 105] on div "5" at bounding box center [209, 104] width 4 height 6
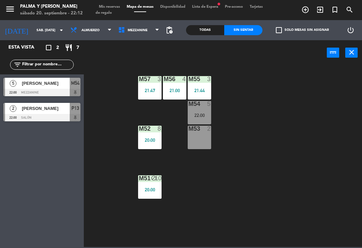
click at [201, 116] on div "22:00" at bounding box center [199, 115] width 23 height 5
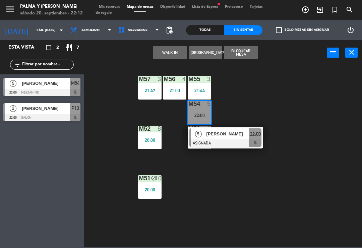
click at [218, 138] on div "[PERSON_NAME]" at bounding box center [228, 134] width 44 height 11
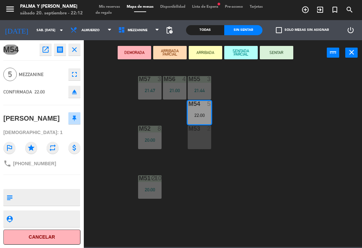
click at [281, 51] on button "SENTAR" at bounding box center [277, 52] width 34 height 13
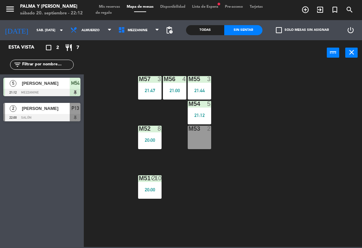
click at [283, 111] on div "M57 3 21:47 M56 4 21:00 M55 3 21:44 M54 5 21:12 M52 8 20:00 M53 2 M51 block 10 …" at bounding box center [225, 155] width 275 height 183
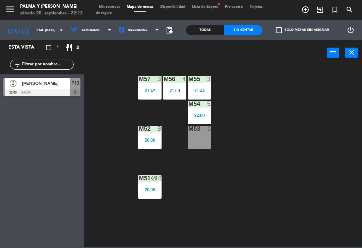
click at [295, 103] on div "M57 3 21:47 M56 4 21:00 M55 3 21:44 M54 5 22:00 M52 8 20:00 M53 2 M51 block 10 …" at bounding box center [225, 155] width 275 height 183
click at [298, 83] on div "M57 3 21:47 M56 4 21:00 M55 3 21:44 M54 5 22:00 M52 8 20:00 M53 2 M51 block 10 …" at bounding box center [225, 155] width 275 height 183
click at [301, 93] on div "M57 3 21:47 M56 4 21:00 M55 3 21:44 M54 5 22:00 M52 8 20:00 M53 2 M51 block 10 …" at bounding box center [225, 155] width 275 height 183
click at [327, 178] on div "M57 3 21:47 M56 4 21:00 M55 3 21:44 M54 5 22:00 M52 8 20:00 M53 2 M51 block 10 …" at bounding box center [225, 155] width 275 height 183
click at [132, 35] on span "Mezzanine" at bounding box center [139, 30] width 48 height 15
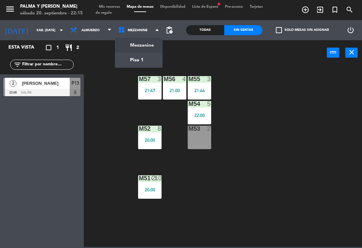
click at [284, 98] on div "M57 3 21:47 M56 4 21:00 M55 3 21:44 M54 5 22:00 M52 8 20:00 M53 2 M51 block 10 …" at bounding box center [225, 155] width 275 height 183
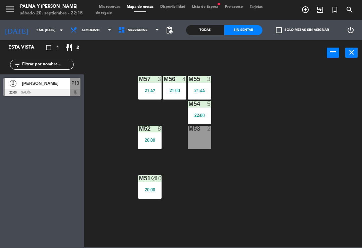
click at [141, 27] on span "Mezzanine" at bounding box center [139, 30] width 48 height 15
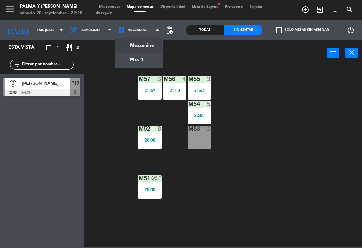
click at [153, 67] on ng-component "menu Palma y [PERSON_NAME] 20. septiembre - 22:15 Mis reservas Mapa de mesas Di…" at bounding box center [181, 123] width 362 height 247
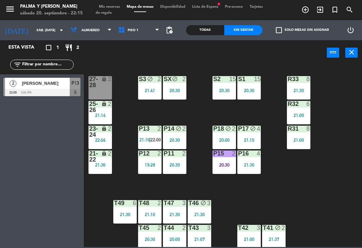
click at [231, 144] on div "P18 block 2 20:00" at bounding box center [224, 137] width 23 height 23
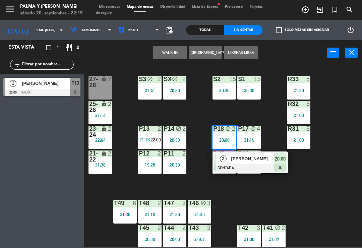
click at [260, 162] on span "[PERSON_NAME]" at bounding box center [253, 158] width 43 height 7
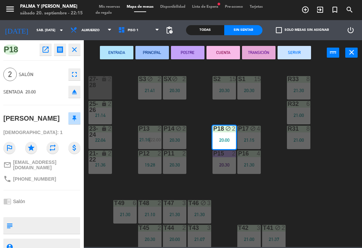
click at [299, 54] on button "SERVIR" at bounding box center [295, 52] width 34 height 13
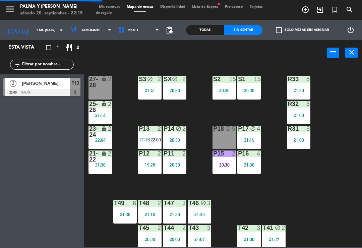
click at [151, 141] on span "22:00" at bounding box center [156, 139] width 10 height 5
click at [362, 212] on div "R33 8 21:30 S1 15 20:30 S2 15 20:30 S3 block 2 21:41 SX block 2 20:30 27-28 loc…" at bounding box center [225, 155] width 275 height 183
click at [99, 155] on div "lock" at bounding box center [100, 157] width 11 height 12
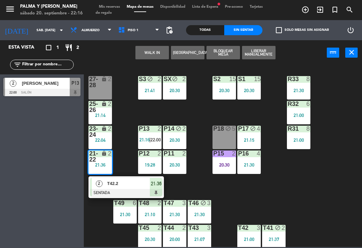
click at [109, 184] on span "T42.2" at bounding box center [128, 183] width 43 height 7
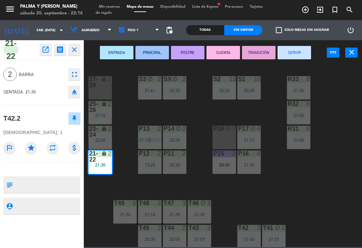
click at [293, 53] on button "SERVIR" at bounding box center [295, 52] width 34 height 13
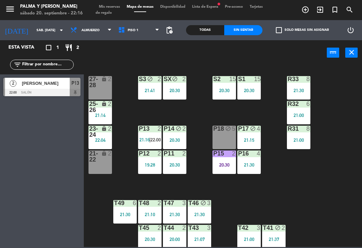
click at [331, 189] on div "R33 8 21:30 S1 15 20:30 S2 15 20:30 S3 block 2 21:41 SX block 2 20:30 27-28 loc…" at bounding box center [225, 155] width 275 height 183
click at [225, 132] on div "block" at bounding box center [224, 129] width 11 height 6
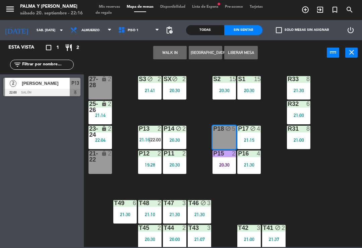
click at [244, 52] on button "Liberar Mesa" at bounding box center [242, 52] width 34 height 13
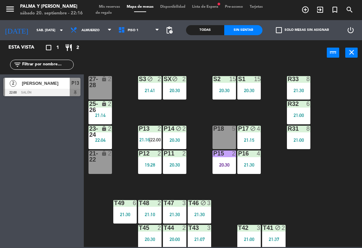
click at [330, 200] on div "R33 8 21:30 S1 15 20:30 S2 15 20:30 S3 block 2 21:41 SX block 2 20:30 27-28 loc…" at bounding box center [225, 155] width 275 height 183
click at [167, 100] on div "SX block 2 20:30" at bounding box center [174, 87] width 23 height 23
click at [186, 88] on div "20:30" at bounding box center [174, 90] width 23 height 5
click at [336, 195] on div "R33 8 21:30 S1 15 20:30 S2 15 20:30 S3 block 2 21:41 SX block 2 20:30 27-28 loc…" at bounding box center [225, 155] width 275 height 183
click at [153, 93] on div "21:41" at bounding box center [149, 90] width 23 height 5
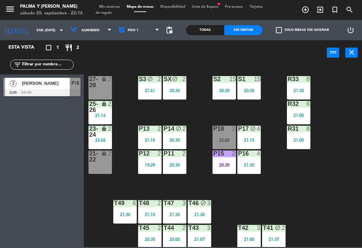
click at [303, 182] on div "R33 8 21:30 S1 15 20:30 S2 15 20:30 S3 block 2 21:41 SX block 2 20:30 27-28 loc…" at bounding box center [225, 155] width 275 height 183
click at [341, 87] on div "R33 8 21:30 S1 15 20:30 S2 15 20:30 S3 block 2 21:41 SX block 2 20:30 27-28 loc…" at bounding box center [225, 155] width 275 height 183
click at [43, 68] on input "text" at bounding box center [47, 64] width 52 height 7
click at [219, 29] on div "Todas" at bounding box center [205, 30] width 38 height 10
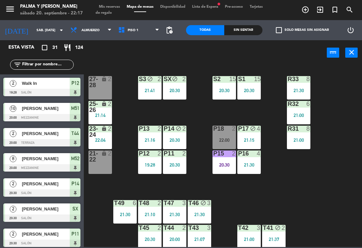
click at [36, 65] on input "text" at bounding box center [47, 64] width 52 height 7
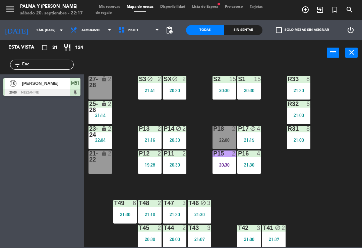
type input "Enc"
click at [342, 93] on div "R33 8 21:30 S1 15 20:30 S2 15 20:30 S3 block 2 21:41 SX block 2 20:30 27-28 loc…" at bounding box center [225, 155] width 275 height 183
click at [36, 91] on div at bounding box center [41, 92] width 77 height 7
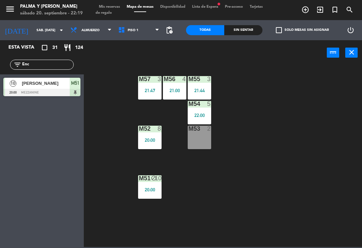
click at [309, 136] on div "M57 3 21:47 M56 4 21:00 M55 3 21:44 M54 5 22:00 M52 8 20:00 M53 2 M51 block 10 …" at bounding box center [225, 155] width 275 height 183
click at [33, 25] on input "sáb. [DATE]" at bounding box center [56, 30] width 46 height 10
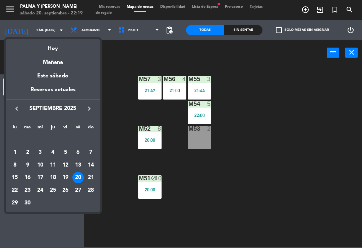
click at [27, 163] on div "9" at bounding box center [27, 165] width 11 height 11
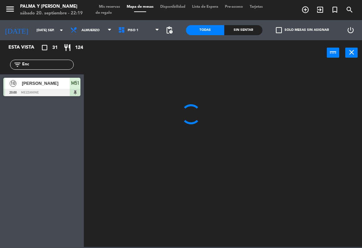
click at [38, 23] on div "[DATE] [DATE] sep. arrow_drop_down" at bounding box center [33, 30] width 67 height 15
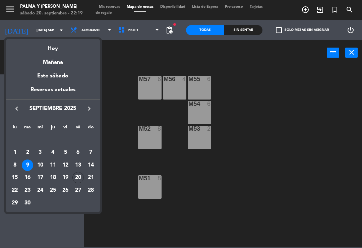
click at [28, 190] on div "23" at bounding box center [27, 190] width 11 height 11
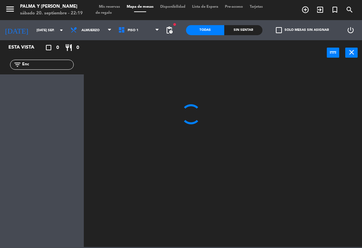
type input "[DATE] sep."
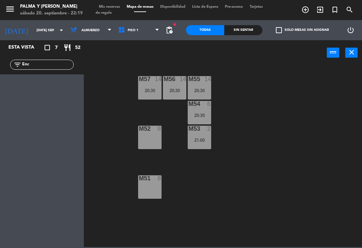
click at [43, 64] on input "Enc" at bounding box center [47, 64] width 52 height 7
type input "E"
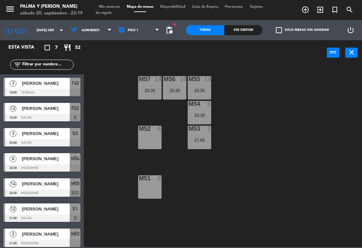
click at [350, 77] on div "M57 14 20:30 M56 14 20:30 M55 14 20:30 M54 6 20:30 M52 8 M53 2 21:00 M51 8" at bounding box center [225, 155] width 275 height 183
click at [133, 34] on span "Piso 1" at bounding box center [139, 30] width 48 height 15
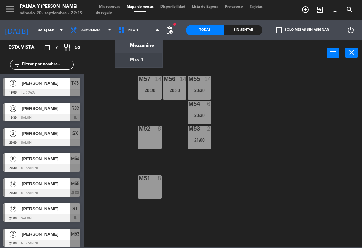
click at [126, 63] on ng-component "menu Palma y [PERSON_NAME] 20. septiembre - 22:19 Mis reservas Mapa de mesas Di…" at bounding box center [181, 123] width 362 height 247
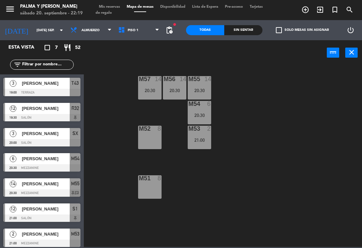
click at [128, 32] on span "Piso 1" at bounding box center [133, 31] width 11 height 4
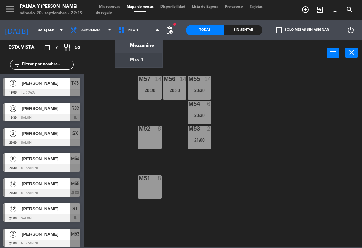
click at [130, 44] on ng-component "menu Palma y [PERSON_NAME] 20. septiembre - 22:19 Mis reservas Mapa de mesas Di…" at bounding box center [181, 123] width 362 height 247
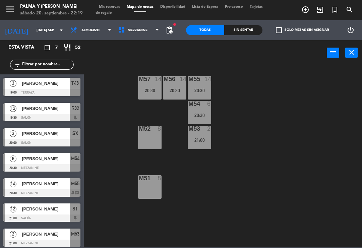
click at [128, 32] on span "Mezzanine" at bounding box center [138, 31] width 20 height 4
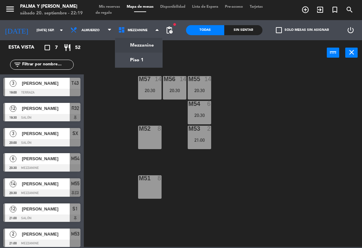
click at [128, 62] on ng-component "menu Palma y [PERSON_NAME] 20. septiembre - 22:19 Mis reservas Mapa de mesas Di…" at bounding box center [181, 123] width 362 height 247
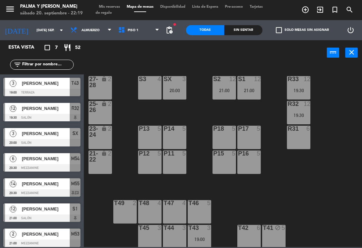
click at [139, 31] on span "Piso 1" at bounding box center [139, 30] width 48 height 15
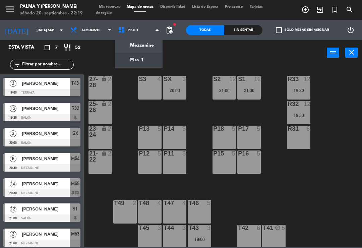
click at [142, 47] on ng-component "menu Palma y [PERSON_NAME] 20. septiembre - 22:19 Mis reservas Mapa de mesas Di…" at bounding box center [181, 123] width 362 height 247
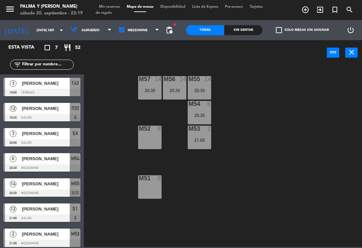
click at [204, 89] on div "20:30" at bounding box center [199, 90] width 23 height 5
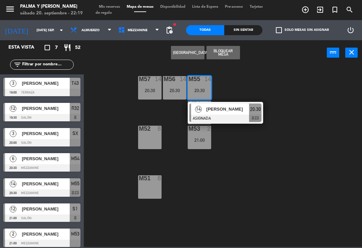
click at [265, 61] on div "Crear Reserva Bloquear Mesa power_input close" at bounding box center [205, 53] width 243 height 26
click at [287, 188] on div "M57 14 20:30 M56 14 20:30 M55 14 20:30 14 [PERSON_NAME] ASIGNADA 20:30 chat M54…" at bounding box center [225, 155] width 275 height 183
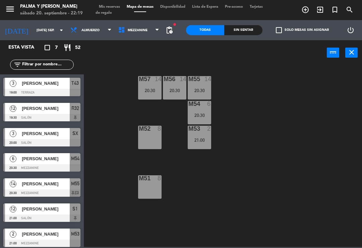
click at [204, 114] on div "20:30" at bounding box center [199, 115] width 23 height 5
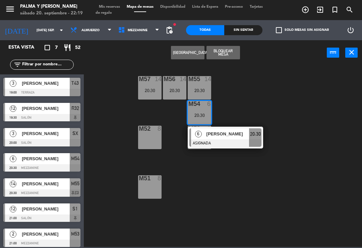
click at [231, 125] on div "M57 14 20:30 M56 14 20:30 M55 14 20:30 M54 6 20:30 6 [PERSON_NAME] ASIGNADA 20:…" at bounding box center [225, 155] width 275 height 183
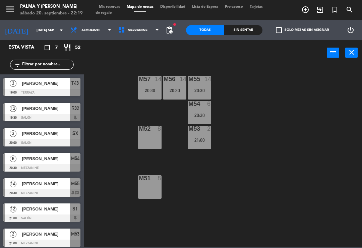
click at [205, 109] on div "M54 6 20:30" at bounding box center [199, 112] width 23 height 23
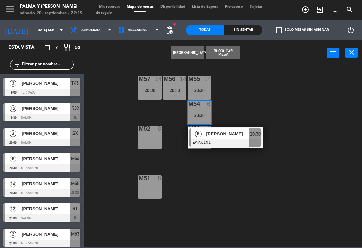
click at [232, 134] on span "[PERSON_NAME]" at bounding box center [228, 134] width 43 height 7
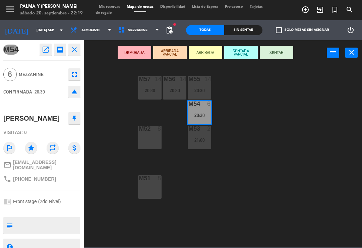
click at [150, 134] on div "M52 8" at bounding box center [149, 137] width 23 height 23
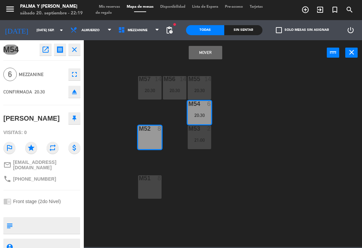
click at [152, 137] on div "M52 8" at bounding box center [149, 137] width 23 height 23
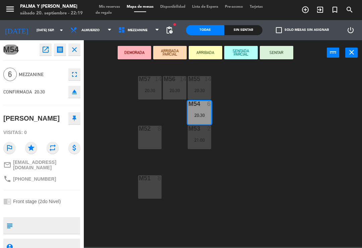
click at [154, 134] on div "M52 8" at bounding box center [149, 137] width 23 height 23
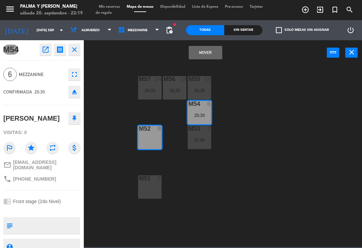
click at [214, 51] on button "Mover" at bounding box center [206, 52] width 34 height 13
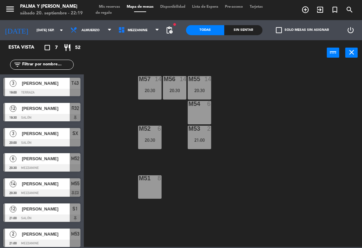
click at [204, 111] on div "M54 6" at bounding box center [199, 112] width 23 height 23
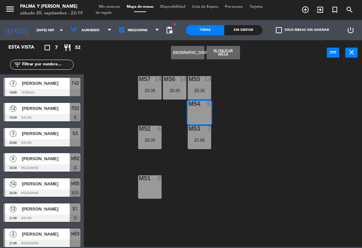
click at [188, 55] on button "[GEOGRAPHIC_DATA]" at bounding box center [188, 52] width 34 height 13
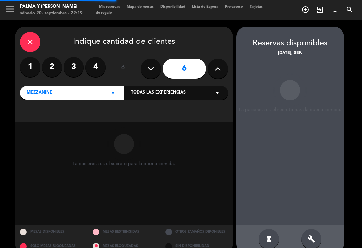
click at [96, 65] on label "4" at bounding box center [96, 67] width 20 height 20
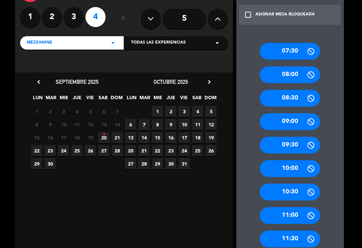
scroll to position [55, 0]
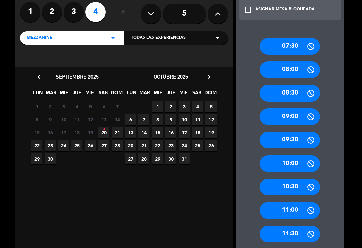
click at [59, 146] on span "24" at bounding box center [63, 145] width 11 height 11
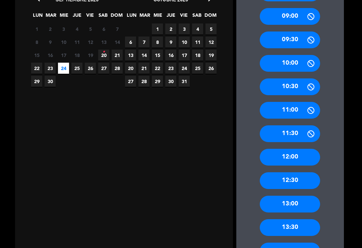
scroll to position [128, 0]
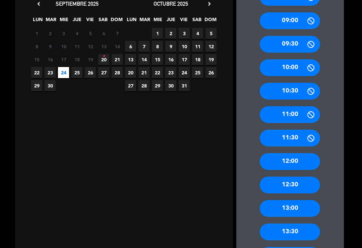
click at [53, 65] on span "16" at bounding box center [50, 59] width 11 height 11
click at [50, 68] on span "23" at bounding box center [50, 72] width 11 height 11
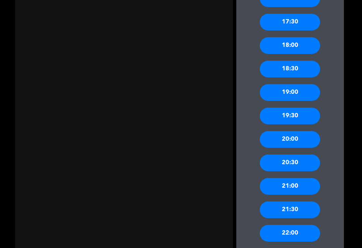
scroll to position [526, 0]
click at [303, 91] on div "19:00" at bounding box center [290, 92] width 60 height 17
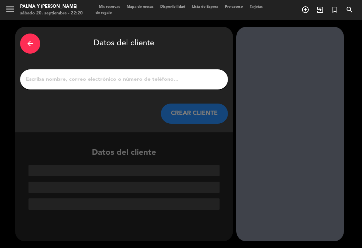
scroll to position [0, 0]
click at [86, 70] on div at bounding box center [124, 79] width 208 height 20
click at [126, 83] on input "1" at bounding box center [124, 79] width 198 height 9
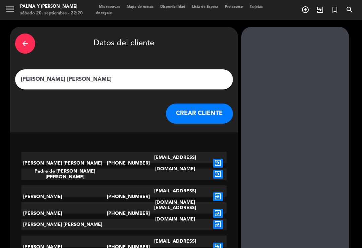
type input "[PERSON_NAME] [PERSON_NAME]"
click at [282, 56] on div at bounding box center [296, 171] width 108 height 288
click at [204, 114] on button "CREAR CLIENTE" at bounding box center [199, 114] width 67 height 20
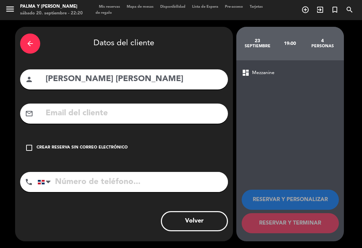
click at [30, 46] on icon "arrow_back" at bounding box center [30, 44] width 8 height 8
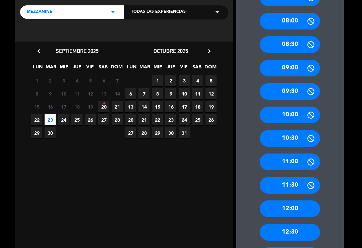
scroll to position [81, 0]
click at [55, 122] on span "23" at bounding box center [50, 119] width 11 height 11
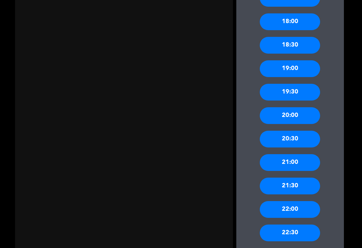
scroll to position [550, 0]
click at [304, 65] on div "19:00" at bounding box center [290, 68] width 60 height 17
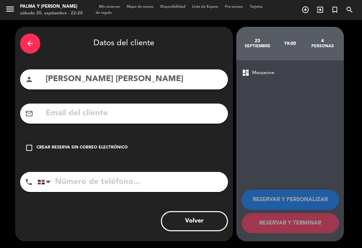
scroll to position [0, 0]
click at [115, 84] on input "[PERSON_NAME] [PERSON_NAME]" at bounding box center [134, 79] width 178 height 14
click at [177, 81] on input "[PERSON_NAME] [PERSON_NAME]" at bounding box center [134, 79] width 178 height 14
click at [197, 47] on div "arrow_back Datos del cliente" at bounding box center [124, 43] width 208 height 23
click at [27, 155] on div "check_box_outline_blank Crear reserva sin correo electrónico" at bounding box center [124, 148] width 208 height 20
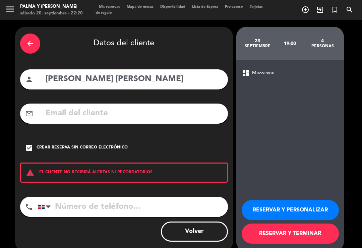
click at [306, 231] on button "RESERVAR Y TERMINAR" at bounding box center [290, 234] width 97 height 20
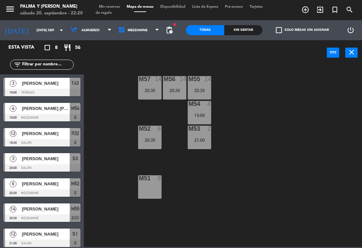
click at [204, 102] on div at bounding box center [199, 104] width 11 height 6
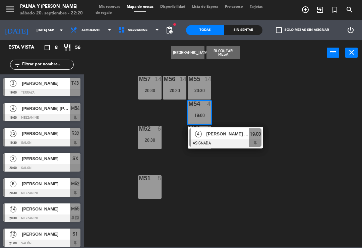
click at [218, 59] on button "Bloquear Mesa" at bounding box center [224, 52] width 34 height 13
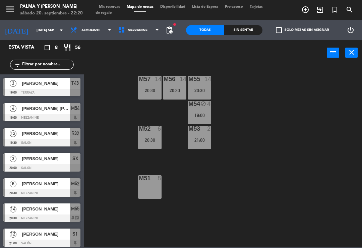
click at [252, 129] on div "M57 14 20:30 M56 14 20:30 M55 14 20:30 M54 block 4 19:00 M52 6 20:30 M53 2 21:0…" at bounding box center [225, 155] width 275 height 183
click at [125, 25] on span "Mezzanine" at bounding box center [139, 30] width 48 height 15
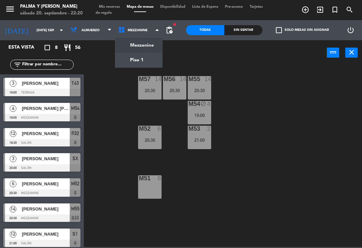
click at [95, 81] on div "M57 14 20:30 M56 14 20:30 M55 14 20:30 M54 block 4 19:00 M52 6 20:30 M53 2 21:0…" at bounding box center [225, 155] width 275 height 183
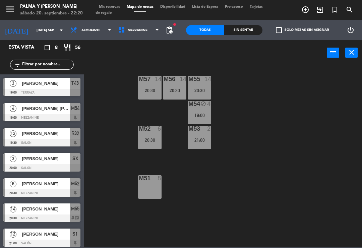
click at [33, 30] on input "[DATE] sep." at bounding box center [56, 30] width 46 height 10
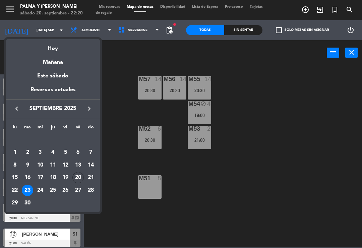
click at [46, 47] on div "Hoy" at bounding box center [53, 46] width 94 height 14
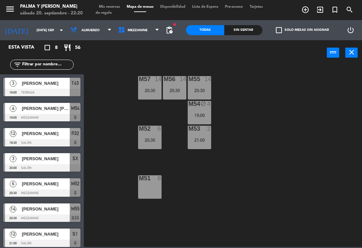
type input "sáb. [DATE]"
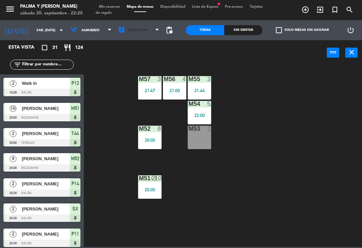
click at [138, 37] on span "Mezzanine" at bounding box center [139, 30] width 48 height 15
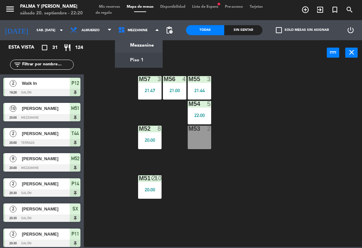
click at [137, 62] on ng-component "menu Palma y [PERSON_NAME] 20. septiembre - 22:20 Mis reservas Mapa de mesas Di…" at bounding box center [181, 123] width 362 height 247
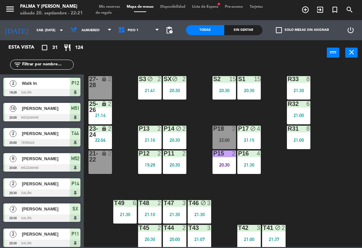
click at [148, 88] on div "21:41" at bounding box center [149, 90] width 23 height 5
click at [347, 104] on div "R33 8 21:30 S1 15 20:30 S2 15 20:30 S3 block 2 21:41 SX block 2 20:30 27-28 loc…" at bounding box center [225, 155] width 275 height 183
click at [177, 90] on div "20:30" at bounding box center [174, 90] width 23 height 5
click at [342, 99] on div "R33 8 21:30 S1 15 20:30 S2 15 20:30 S3 block 2 21:41 SX block 2 20:30 27-28 loc…" at bounding box center [225, 155] width 275 height 183
click at [186, 91] on div "20:30" at bounding box center [174, 90] width 23 height 5
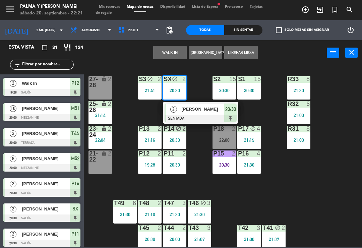
click at [338, 146] on div "R33 8 21:30 S1 15 20:30 S2 15 20:30 S3 block 2 21:41 SX block 2 20:30 2 [PERSON…" at bounding box center [225, 155] width 275 height 183
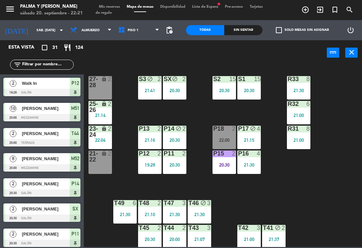
click at [148, 81] on icon "block" at bounding box center [150, 79] width 6 height 6
click at [319, 162] on div "R33 8 21:30 S1 15 20:30 S2 15 20:30 S3 block 2 21:41 SX block 2 20:30 27-28 loc…" at bounding box center [225, 155] width 275 height 183
click at [258, 231] on div "3" at bounding box center [259, 228] width 4 height 6
click at [327, 153] on div "R33 8 21:30 S1 15 20:30 S2 15 20:30 S3 block 2 21:41 SX block 2 20:30 27-28 loc…" at bounding box center [225, 155] width 275 height 183
click at [275, 234] on div "T41 block 2 21:37" at bounding box center [273, 236] width 23 height 23
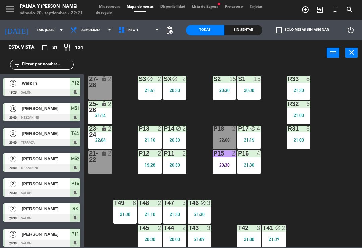
click at [331, 145] on div "R33 8 21:30 S1 15 20:30 S2 15 20:30 S3 block 2 21:41 SX block 2 20:30 27-28 loc…" at bounding box center [225, 155] width 275 height 183
click at [252, 233] on div "T42 3 21:00" at bounding box center [249, 236] width 23 height 23
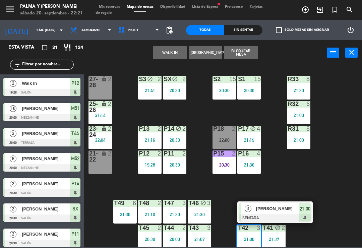
click at [282, 209] on span "[PERSON_NAME]" at bounding box center [277, 208] width 43 height 7
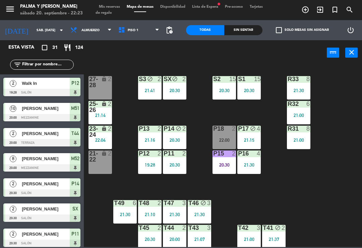
click at [134, 37] on span "Piso 1" at bounding box center [139, 30] width 48 height 15
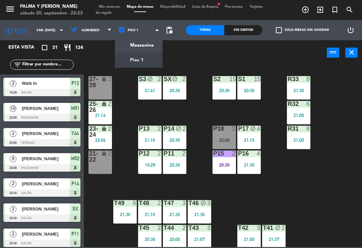
click at [135, 45] on ng-component "menu Palma y [PERSON_NAME] 20. septiembre - 22:23 Mis reservas Mapa de mesas Di…" at bounding box center [181, 123] width 362 height 247
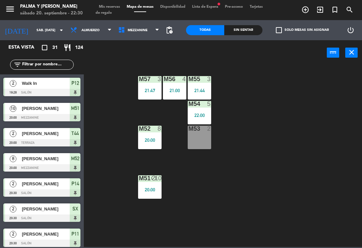
click at [287, 185] on div "M57 3 21:47 M56 4 21:00 M55 3 21:44 M54 5 22:00 M52 8 20:00 M53 2 M51 block 10 …" at bounding box center [225, 155] width 275 height 183
click at [147, 24] on span "Mezzanine" at bounding box center [139, 30] width 48 height 15
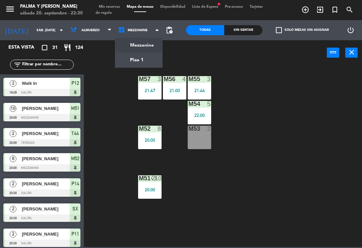
click at [128, 56] on ng-component "menu Palma y [PERSON_NAME] 20. septiembre - 22:30 Mis reservas Mapa de mesas Di…" at bounding box center [181, 123] width 362 height 247
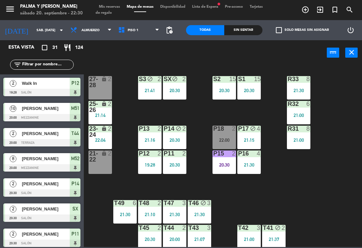
click at [34, 68] on input "text" at bounding box center [47, 64] width 52 height 7
click at [357, 86] on div "R33 8 21:30 S1 15 20:30 S2 15 20:30 S3 block 2 21:41 SX block 2 20:30 27-28 loc…" at bounding box center [225, 155] width 275 height 183
click at [38, 72] on div "filter_list El" at bounding box center [42, 64] width 84 height 19
click at [46, 64] on input "El" at bounding box center [47, 64] width 52 height 7
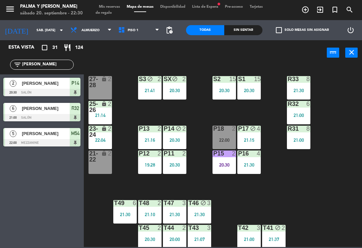
type input "[PERSON_NAME]"
click at [344, 91] on div "R33 8 21:30 S1 15 20:30 S2 15 20:30 S3 block 2 21:41 SX block 2 20:30 27-28 loc…" at bounding box center [225, 155] width 275 height 183
click at [219, 158] on div "P15 2 20:30" at bounding box center [224, 162] width 23 height 23
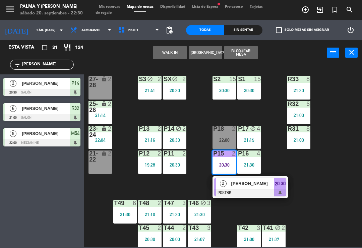
click at [241, 177] on div "2 Winston POSTRE 20:30" at bounding box center [251, 188] width 76 height 22
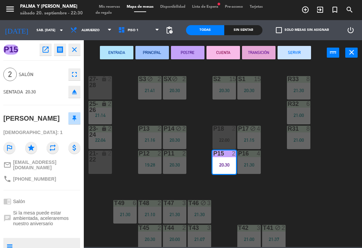
click at [286, 55] on button "SERVIR" at bounding box center [295, 52] width 34 height 13
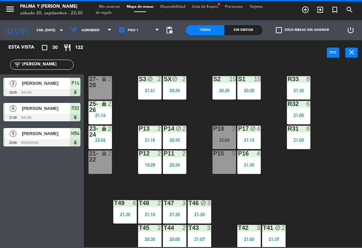
click at [214, 151] on div "P15" at bounding box center [213, 154] width 0 height 6
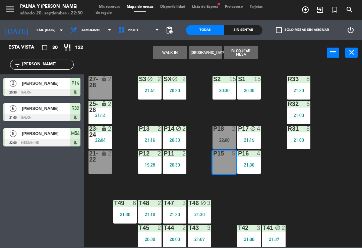
click at [222, 140] on div "22:00" at bounding box center [224, 140] width 23 height 5
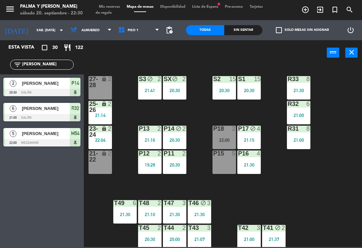
click at [221, 139] on div "22:00" at bounding box center [224, 140] width 23 height 5
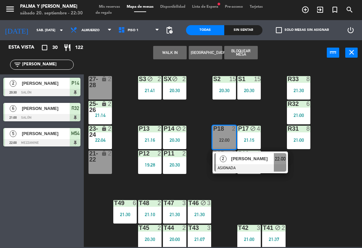
click at [238, 163] on div "[PERSON_NAME]" at bounding box center [253, 158] width 44 height 11
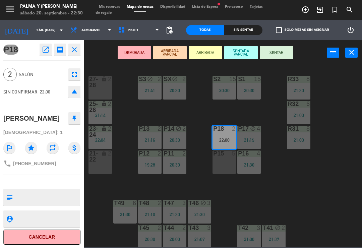
click at [98, 95] on div "27-28 lock 2" at bounding box center [100, 87] width 23 height 23
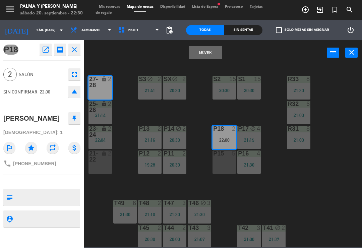
click at [196, 59] on button "Mover" at bounding box center [206, 52] width 34 height 13
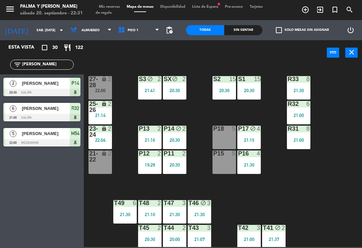
click at [99, 142] on div "22:04" at bounding box center [100, 140] width 23 height 5
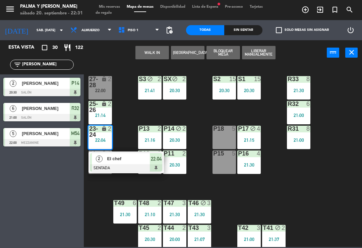
click at [109, 164] on div at bounding box center [126, 167] width 72 height 7
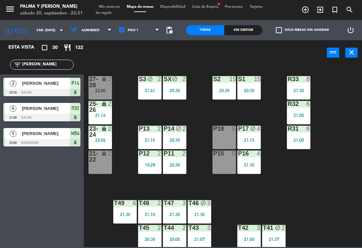
click at [106, 111] on div "2" at bounding box center [111, 107] width 11 height 12
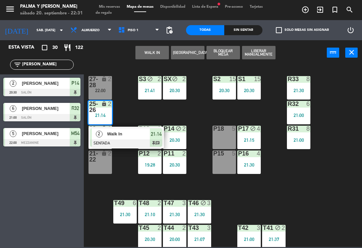
click at [115, 141] on div at bounding box center [126, 143] width 72 height 7
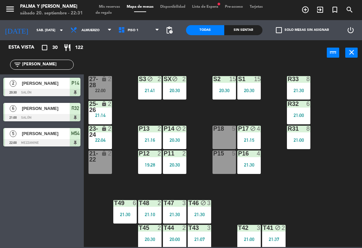
click at [90, 111] on div "25-26" at bounding box center [89, 107] width 0 height 12
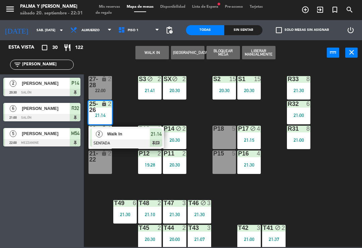
click at [125, 144] on div at bounding box center [126, 143] width 72 height 7
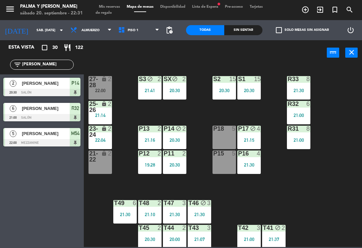
click at [247, 234] on div "T42 3 21:00" at bounding box center [249, 236] width 23 height 23
click at [358, 206] on div "R33 8 21:30 S1 15 20:30 S2 15 20:30 S3 block 2 21:41 SX block 2 20:30 27-28 loc…" at bounding box center [225, 155] width 275 height 183
click at [277, 236] on div "T41 block 2 21:37" at bounding box center [273, 236] width 23 height 23
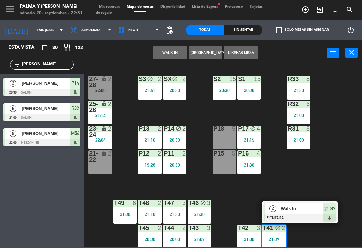
click at [302, 214] on div at bounding box center [300, 217] width 72 height 7
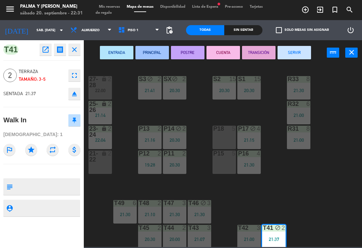
click at [297, 49] on button "SERVIR" at bounding box center [295, 52] width 34 height 13
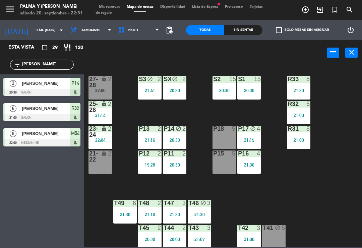
click at [97, 136] on div "lock" at bounding box center [100, 132] width 11 height 12
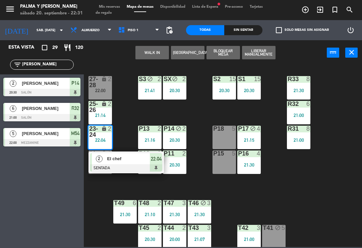
click at [105, 162] on div "2" at bounding box center [99, 158] width 14 height 11
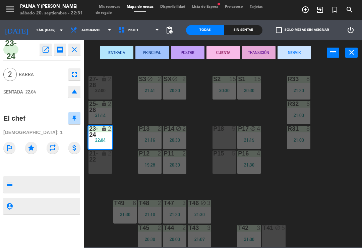
click at [274, 232] on div "T41 block 5" at bounding box center [273, 236] width 23 height 23
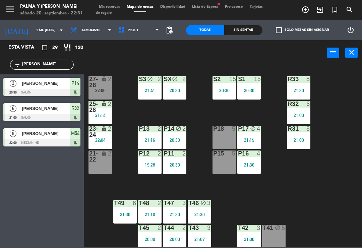
click at [281, 233] on div "T41 block 5" at bounding box center [273, 236] width 23 height 23
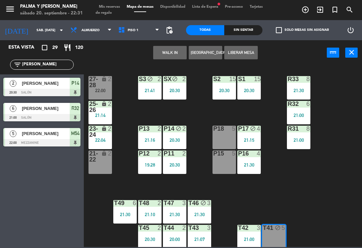
click at [172, 56] on button "WALK IN" at bounding box center [170, 52] width 34 height 13
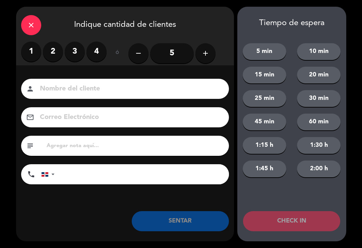
click at [82, 56] on label "3" at bounding box center [75, 52] width 20 height 20
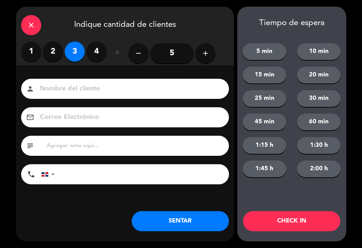
click at [194, 226] on button "SENTAR" at bounding box center [180, 221] width 97 height 20
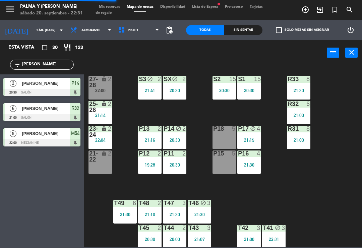
click at [248, 232] on div "T42 3 21:00" at bounding box center [249, 236] width 23 height 23
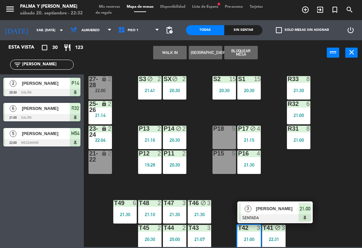
click at [156, 159] on div "P12 2 19:28" at bounding box center [149, 162] width 23 height 23
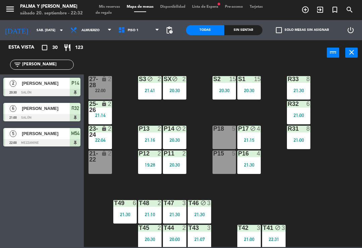
click at [204, 195] on div "R33 8 21:30 S1 15 20:30 S2 15 20:30 S3 block 2 21:41 SX block 2 20:30 27-28 loc…" at bounding box center [225, 155] width 275 height 183
click at [159, 157] on div "P11" at bounding box center [163, 154] width 11 height 6
click at [132, 184] on div "R33 8 21:30 S1 15 20:30 S2 15 20:30 S3 block 2 21:41 SX block 2 20:30 27-28 loc…" at bounding box center [225, 155] width 275 height 183
click at [154, 159] on div "P12 2 19:28" at bounding box center [149, 162] width 23 height 23
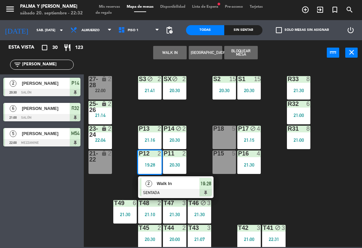
click at [162, 189] on div at bounding box center [176, 192] width 72 height 7
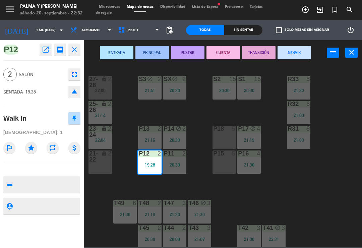
click at [289, 56] on button "SERVIR" at bounding box center [295, 52] width 34 height 13
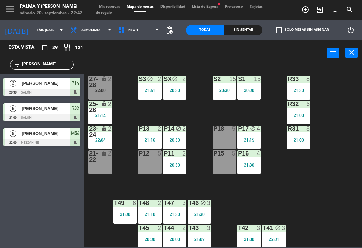
click at [326, 188] on div "R33 8 21:30 S1 15 20:30 S2 15 20:30 S3 block 2 21:41 SX block 2 20:30 27-28 loc…" at bounding box center [225, 155] width 275 height 183
click at [150, 209] on div "T48 2 21:10" at bounding box center [149, 211] width 23 height 23
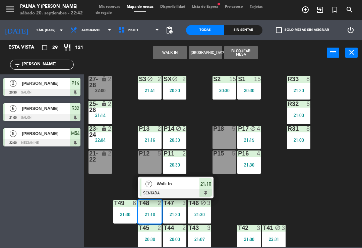
click at [184, 183] on span "Walk In" at bounding box center [178, 184] width 43 height 7
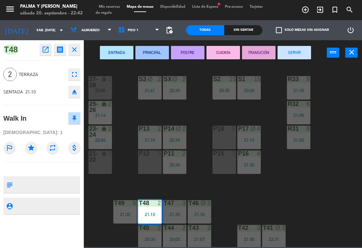
click at [289, 51] on button "SERVIR" at bounding box center [295, 52] width 34 height 13
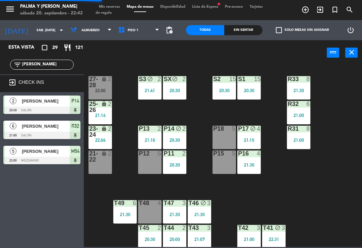
click at [293, 206] on div "R33 8 21:30 S1 15 20:30 S2 15 20:30 S3 block 2 21:41 SX block 2 20:30 27-28 loc…" at bounding box center [225, 155] width 275 height 183
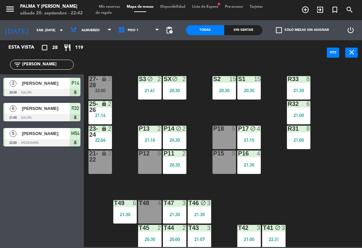
click at [54, 68] on input "[PERSON_NAME]" at bounding box center [47, 64] width 52 height 7
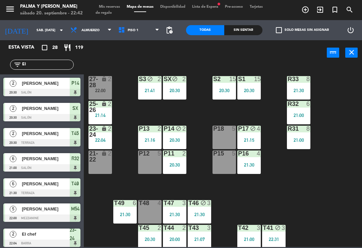
type input "E"
click at [360, 95] on div "R33 8 21:30 S1 15 20:30 S2 15 20:30 S3 block 2 21:41 SX block 2 20:30 27-28 loc…" at bounding box center [225, 155] width 275 height 183
click at [306, 155] on div "R33 8 21:30 S1 15 20:30 S2 15 20:30 S3 block 2 21:41 SX block 2 20:30 27-28 loc…" at bounding box center [225, 155] width 275 height 183
click at [344, 171] on div "R33 8 21:30 S1 15 20:30 S2 15 20:30 S3 block 2 21:41 SX block 2 20:30 27-28 loc…" at bounding box center [225, 155] width 275 height 183
click at [162, 81] on div "SX" at bounding box center [163, 79] width 11 height 6
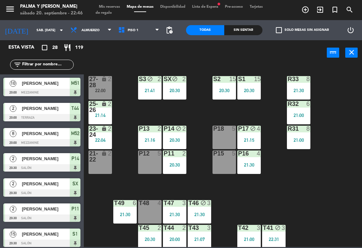
click at [147, 112] on div "R33 8 21:30 S1 15 20:30 S2 15 20:30 S3 block 2 21:41 SX block 2 20:30 27-28 loc…" at bounding box center [225, 155] width 275 height 183
click at [149, 84] on div "S3 block 2 21:41" at bounding box center [149, 87] width 23 height 23
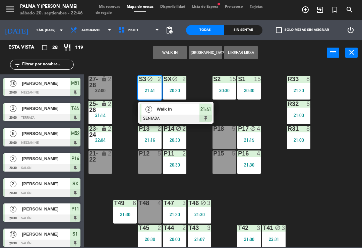
click at [160, 115] on div at bounding box center [176, 118] width 72 height 7
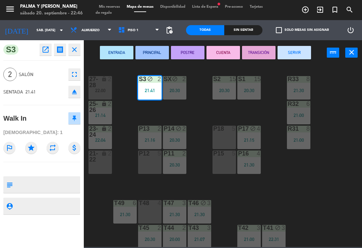
click at [304, 55] on button "SERVIR" at bounding box center [295, 52] width 34 height 13
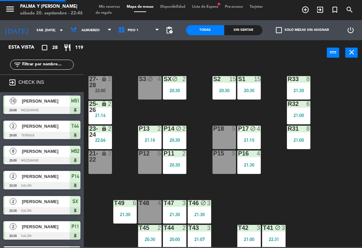
scroll to position [80, 0]
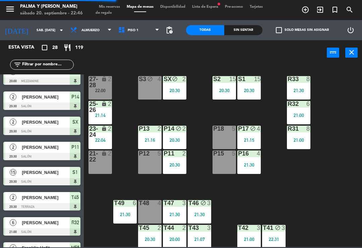
click at [346, 170] on div "R33 8 21:30 S1 15 20:30 S2 15 20:30 S3 block 4 SX block 2 20:30 27-28 lock 2 22…" at bounding box center [225, 155] width 275 height 183
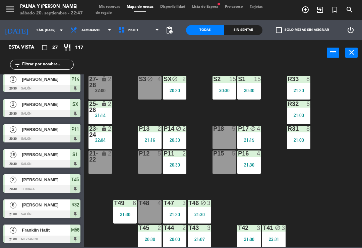
click at [358, 204] on div "R33 8 21:30 S1 15 20:30 S2 15 20:30 S3 block 4 SX block 2 20:30 27-28 lock 2 22…" at bounding box center [225, 155] width 275 height 183
click at [173, 245] on div "T44 2 20:00" at bounding box center [174, 236] width 23 height 23
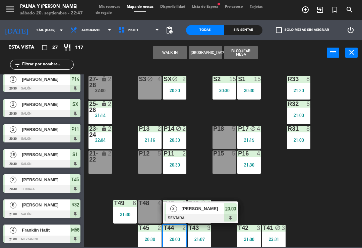
click at [199, 206] on span "[PERSON_NAME]" at bounding box center [203, 208] width 43 height 7
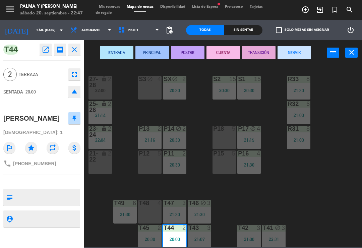
click at [300, 49] on button "SERVIR" at bounding box center [295, 52] width 34 height 13
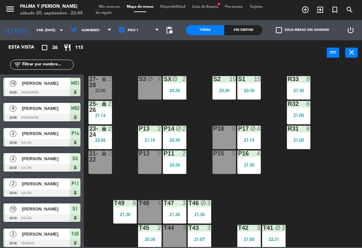
click at [203, 240] on div "21:07" at bounding box center [199, 239] width 23 height 5
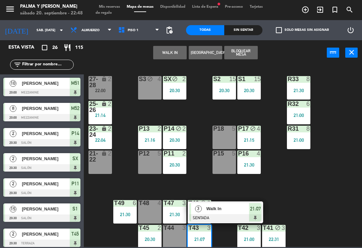
click at [216, 214] on div "Walk In" at bounding box center [228, 208] width 44 height 11
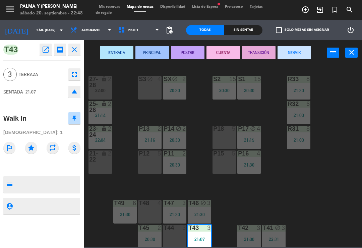
click at [230, 139] on div "P18 5" at bounding box center [224, 137] width 23 height 23
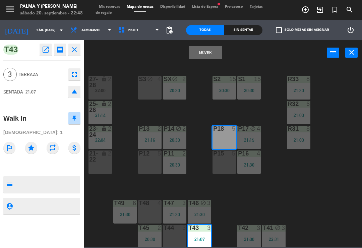
click at [213, 56] on button "Mover" at bounding box center [206, 52] width 34 height 13
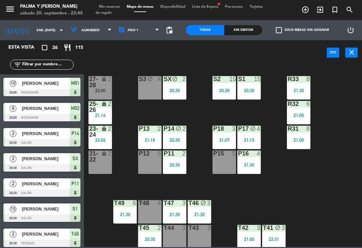
click at [309, 199] on div "R33 8 21:30 S1 15 20:30 S2 15 20:30 S3 block 4 SX block 2 20:30 27-28 lock 2 22…" at bounding box center [225, 155] width 275 height 183
click at [230, 26] on div "Sin sentar" at bounding box center [244, 30] width 38 height 10
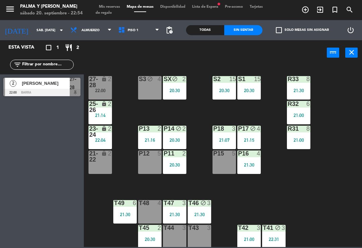
click at [304, 195] on div "R33 8 21:30 S1 15 20:30 S2 15 20:30 S3 block 4 SX block 2 20:30 27-28 lock 2 22…" at bounding box center [225, 155] width 275 height 183
click at [221, 174] on div "P15 5" at bounding box center [224, 162] width 23 height 23
click at [309, 169] on div "R33 8 21:30 S1 15 20:30 S2 15 20:30 S3 block 4 SX block 2 20:30 27-28 lock 2 22…" at bounding box center [225, 155] width 275 height 183
click at [223, 166] on div "P15 5" at bounding box center [224, 162] width 23 height 23
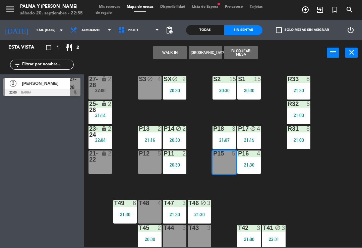
click at [170, 46] on button "WALK IN" at bounding box center [170, 52] width 34 height 13
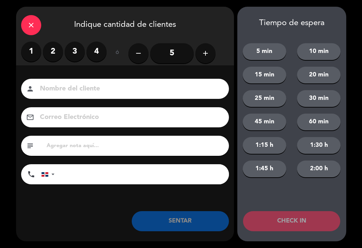
click at [48, 55] on label "2" at bounding box center [53, 52] width 20 height 20
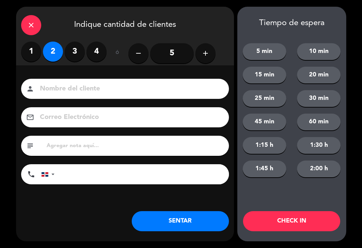
click at [198, 224] on button "SENTAR" at bounding box center [180, 221] width 97 height 20
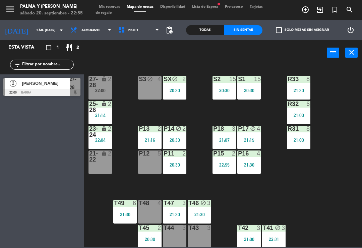
click at [322, 160] on div "R33 8 21:30 S1 15 20:30 S2 15 20:30 S3 block 4 SX block 2 20:30 27-28 lock 2 22…" at bounding box center [225, 155] width 275 height 183
click at [206, 34] on div "Todas" at bounding box center [205, 30] width 38 height 10
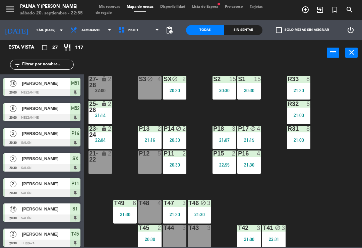
click at [40, 65] on input "text" at bounding box center [47, 64] width 52 height 7
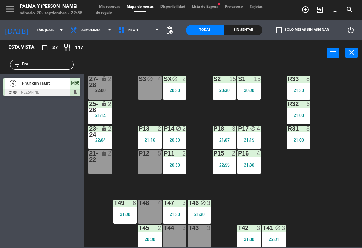
click at [337, 92] on div "R33 8 21:30 S1 15 20:30 S2 15 20:30 S3 block 4 SX block 2 20:30 27-28 lock 2 22…" at bounding box center [225, 155] width 275 height 183
click at [62, 63] on input "Fra" at bounding box center [47, 64] width 52 height 7
type input "F"
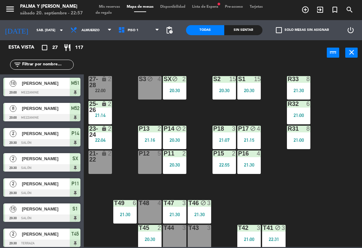
click at [349, 86] on div "R33 8 21:30 S1 15 20:30 S2 15 20:30 S3 block 4 SX block 2 20:30 27-28 lock 2 22…" at bounding box center [225, 155] width 275 height 183
click at [330, 182] on div "R33 8 21:30 S1 15 20:30 S2 15 20:30 S3 block 4 SX block 2 20:30 27-28 lock 2 22…" at bounding box center [225, 155] width 275 height 183
click at [176, 212] on div "21:30" at bounding box center [174, 214] width 23 height 5
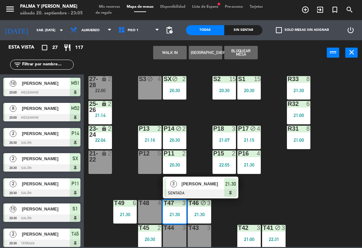
click at [329, 190] on div "R33 8 21:30 S1 15 20:30 S2 15 20:30 S3 block 4 SX block 2 20:30 27-28 lock 2 22…" at bounding box center [225, 155] width 275 height 183
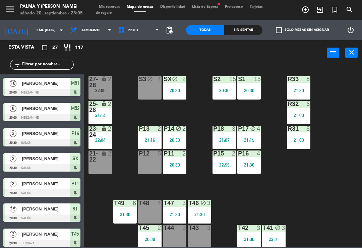
click at [177, 215] on div "21:30" at bounding box center [174, 214] width 23 height 5
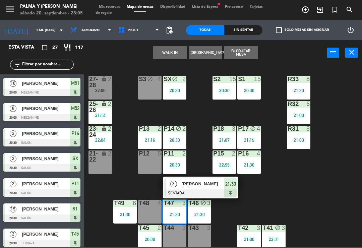
click at [200, 190] on div at bounding box center [201, 193] width 72 height 7
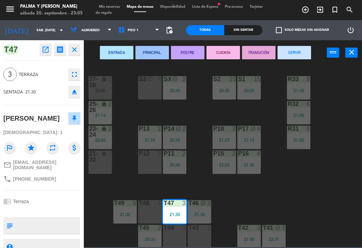
click at [154, 161] on div "P12 5" at bounding box center [149, 162] width 23 height 23
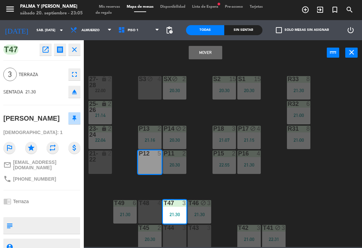
click at [210, 56] on button "Mover" at bounding box center [206, 52] width 34 height 13
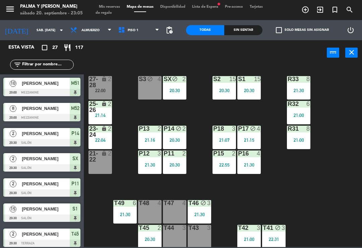
click at [318, 199] on div "R33 8 21:30 S1 15 20:30 S2 15 20:30 S3 block 4 SX block 2 20:30 27-28 lock 2 22…" at bounding box center [225, 155] width 275 height 183
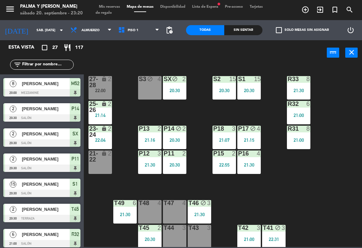
scroll to position [26, 0]
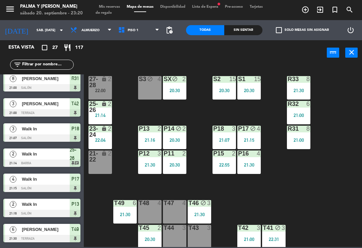
click at [148, 134] on div "P13 2 21:16" at bounding box center [149, 137] width 23 height 23
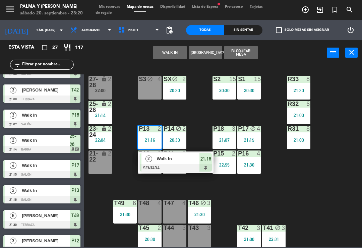
scroll to position [246, 0]
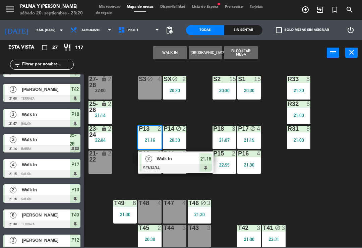
click at [213, 161] on div "2 Walk In SENTADA 21:16" at bounding box center [176, 163] width 76 height 22
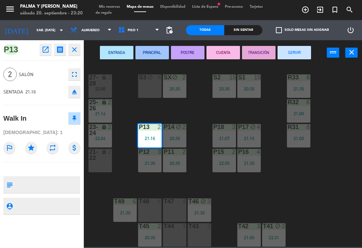
scroll to position [2, 0]
click at [301, 47] on button "SERVIR" at bounding box center [295, 52] width 34 height 13
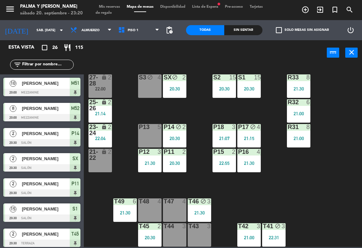
click at [149, 131] on div "P13 5" at bounding box center [149, 135] width 23 height 23
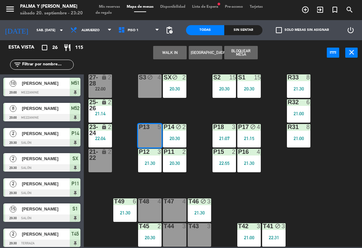
click at [171, 49] on button "WALK IN" at bounding box center [170, 52] width 34 height 13
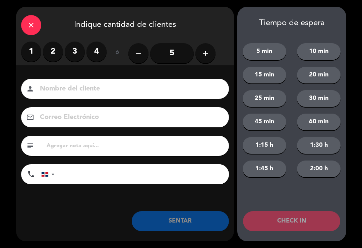
click at [49, 48] on label "2" at bounding box center [53, 52] width 20 height 20
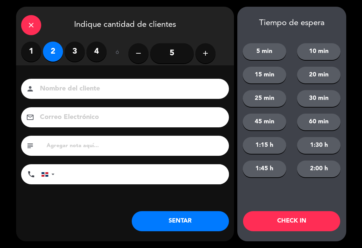
click at [175, 221] on button "SENTAR" at bounding box center [180, 221] width 97 height 20
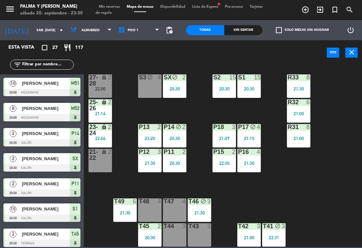
click at [307, 209] on div "R33 8 21:30 S1 15 20:30 S2 15 20:30 S3 block 4 SX block 2 20:30 27-28 lock 2 22…" at bounding box center [225, 155] width 275 height 183
click at [220, 159] on div "P15 2 22:55" at bounding box center [224, 160] width 23 height 23
click at [312, 198] on div "R33 8 21:30 S1 15 20:30 S2 15 20:30 S3 block 4 SX block 2 20:30 27-28 lock 2 22…" at bounding box center [225, 155] width 275 height 183
click at [259, 158] on div "P16 4 21:30" at bounding box center [249, 160] width 23 height 23
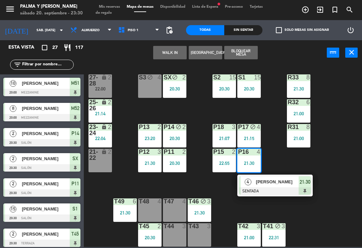
click at [262, 185] on span "[PERSON_NAME]" at bounding box center [277, 182] width 43 height 7
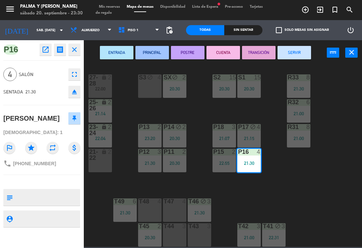
click at [298, 53] on button "SERVIR" at bounding box center [295, 52] width 34 height 13
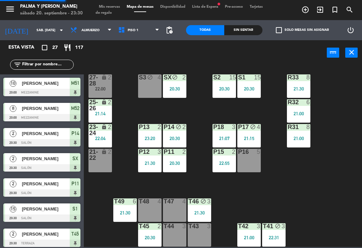
scroll to position [14, 0]
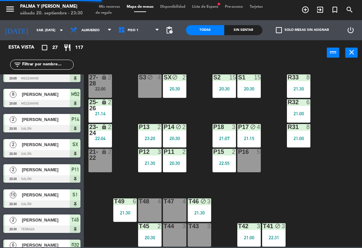
click at [254, 135] on div "P17 block 4 21:15" at bounding box center [249, 135] width 23 height 23
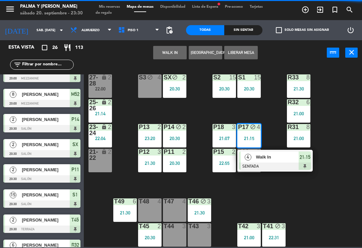
click at [262, 160] on span "Walk In" at bounding box center [277, 157] width 43 height 7
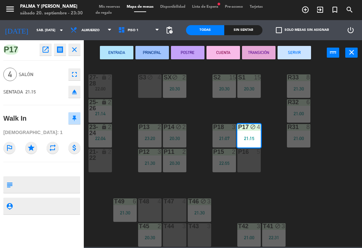
click at [289, 53] on button "SERVIR" at bounding box center [295, 52] width 34 height 13
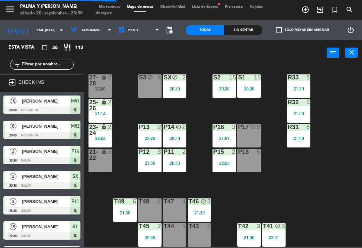
click at [255, 127] on div "5" at bounding box center [260, 127] width 11 height 6
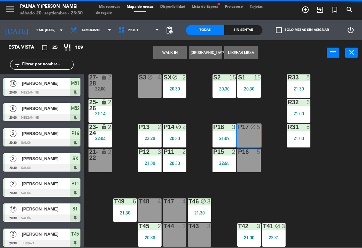
click at [168, 48] on button "WALK IN" at bounding box center [170, 52] width 34 height 13
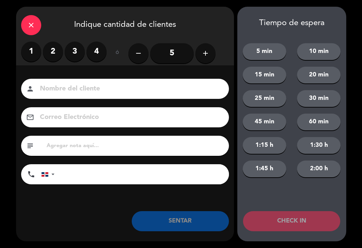
click at [76, 53] on label "3" at bounding box center [75, 52] width 20 height 20
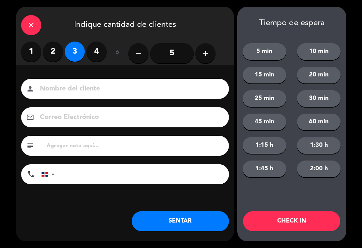
click at [189, 221] on button "SENTAR" at bounding box center [180, 221] width 97 height 20
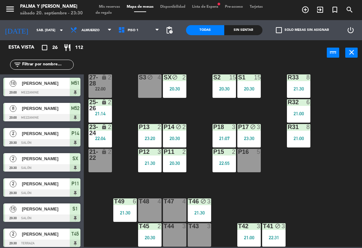
click at [169, 168] on div "P11 2 20:30" at bounding box center [174, 160] width 23 height 23
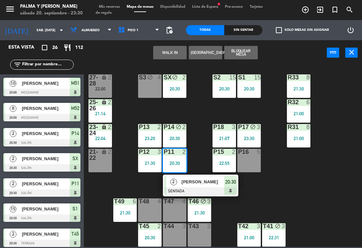
click at [183, 188] on div at bounding box center [201, 191] width 72 height 7
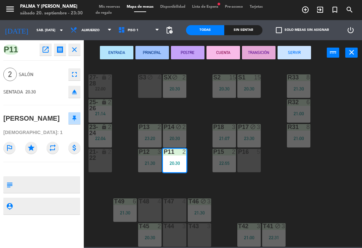
click at [299, 54] on button "SERVIR" at bounding box center [295, 52] width 34 height 13
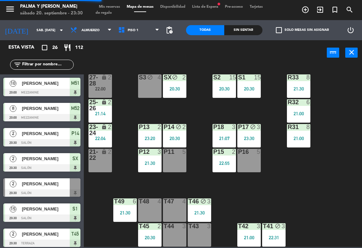
click at [333, 193] on div "R33 8 21:30 S1 15 20:30 S2 15 20:30 S3 block 4 SX block 2 20:30 27-28 lock 2 22…" at bounding box center [225, 155] width 275 height 183
click at [278, 242] on div "T41 block 3 22:31" at bounding box center [273, 235] width 23 height 23
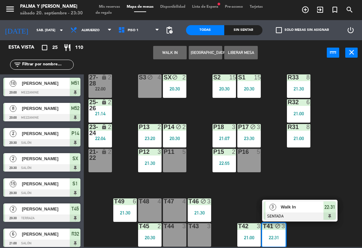
click at [303, 202] on div "Walk In" at bounding box center [303, 207] width 44 height 11
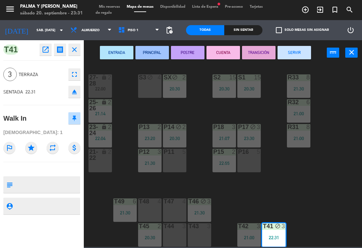
click at [298, 56] on button "SERVIR" at bounding box center [295, 52] width 34 height 13
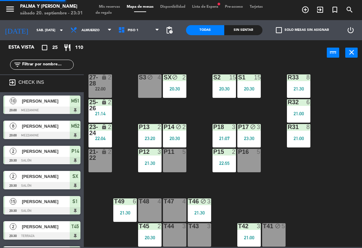
scroll to position [129, 0]
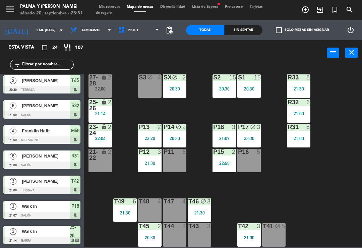
click at [335, 211] on div "R33 8 21:30 S1 15 20:30 S2 15 20:30 S3 block 4 SX block 2 20:30 27-28 lock 2 22…" at bounding box center [225, 155] width 275 height 183
click at [101, 108] on div "lock" at bounding box center [100, 105] width 11 height 12
click at [337, 202] on div "R33 8 21:30 S1 15 20:30 S2 15 20:30 S3 block 4 SX block 2 20:30 27-28 lock 2 22…" at bounding box center [225, 155] width 275 height 183
click at [104, 132] on div "lock" at bounding box center [100, 130] width 11 height 12
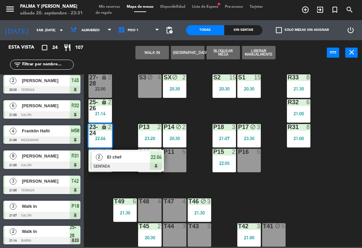
click at [118, 162] on div "El chef" at bounding box center [129, 157] width 44 height 11
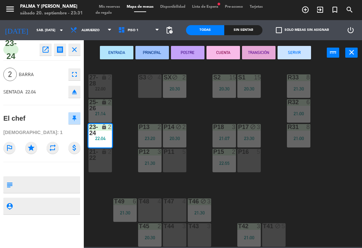
click at [303, 54] on button "SERVIR" at bounding box center [295, 52] width 34 height 13
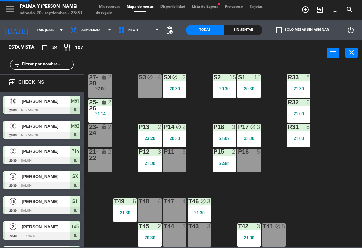
scroll to position [120, 0]
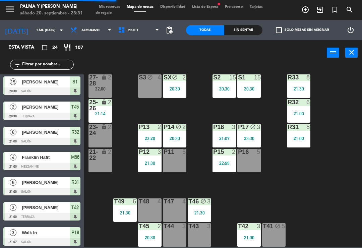
click at [96, 107] on div "lock" at bounding box center [100, 105] width 11 height 12
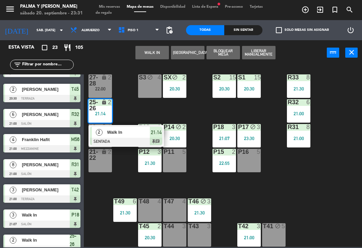
click at [119, 141] on div at bounding box center [126, 141] width 72 height 7
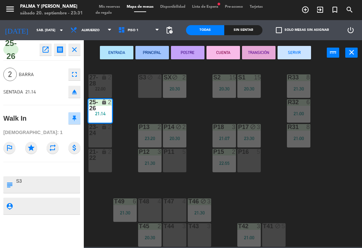
click at [291, 54] on button "SERVIR" at bounding box center [295, 52] width 34 height 13
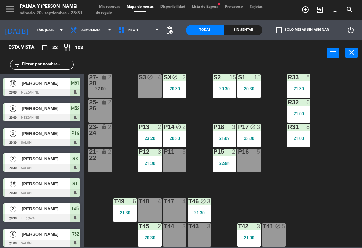
click at [99, 87] on div "22:00" at bounding box center [100, 89] width 23 height 5
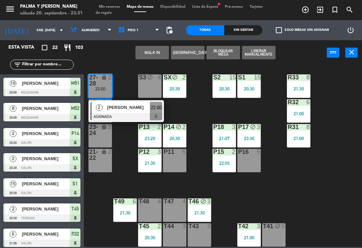
click at [102, 109] on span "2" at bounding box center [99, 107] width 7 height 7
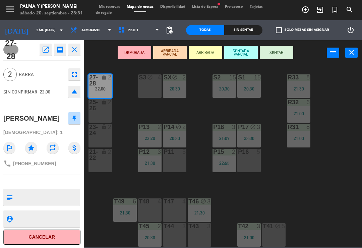
click at [38, 232] on button "Cancelar" at bounding box center [41, 237] width 77 height 15
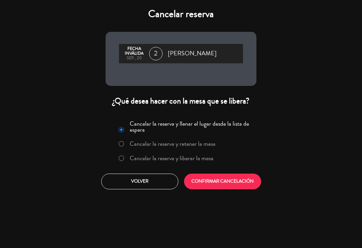
click at [158, 163] on label "Cancelar la reserva y liberar la mesa" at bounding box center [166, 159] width 102 height 12
click at [210, 176] on button "CONFIRMAR CANCELACIÓN" at bounding box center [222, 182] width 77 height 16
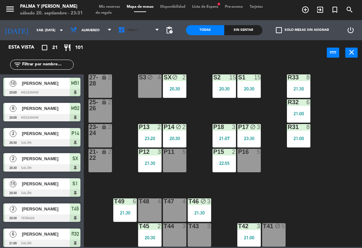
click at [140, 34] on span "Piso 1" at bounding box center [139, 30] width 48 height 15
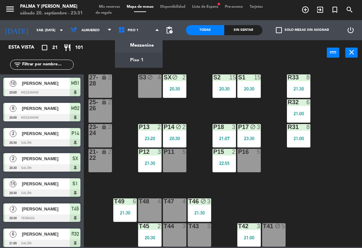
click at [145, 51] on ng-component "menu Palma y [PERSON_NAME] 20. septiembre - 23:31 Mis reservas Mapa de mesas Di…" at bounding box center [181, 123] width 362 height 247
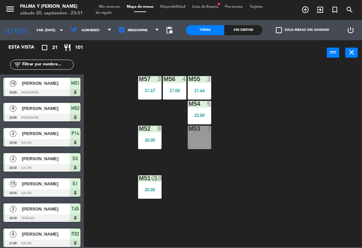
click at [282, 157] on div "M57 3 21:47 M56 4 21:00 M55 3 21:44 M54 5 22:00 M52 8 20:00 M53 2 M51 block 10 …" at bounding box center [225, 155] width 275 height 183
click at [131, 37] on span "Mezzanine" at bounding box center [139, 30] width 48 height 15
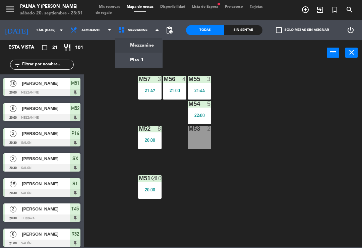
click at [143, 63] on ng-component "menu Palma y [PERSON_NAME] 20. septiembre - 23:31 Mis reservas Mapa de mesas Di…" at bounding box center [181, 123] width 362 height 247
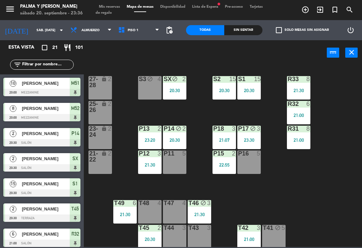
click at [284, 187] on div "R33 8 21:30 S1 15 20:30 S2 15 20:30 S3 block 4 SX block 2 20:30 27-28 lock 2 R3…" at bounding box center [225, 155] width 275 height 183
click at [136, 217] on div "T49 6 21:30" at bounding box center [124, 211] width 23 height 23
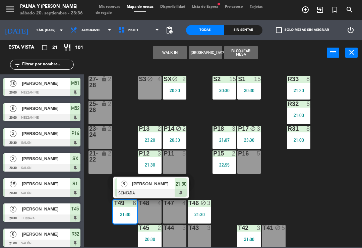
click at [146, 183] on span "[PERSON_NAME]" at bounding box center [153, 184] width 43 height 7
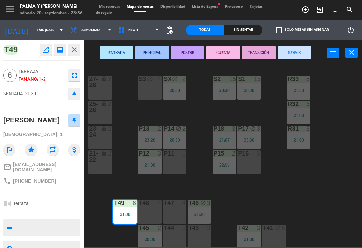
click at [227, 48] on button "CUENTA" at bounding box center [224, 52] width 34 height 13
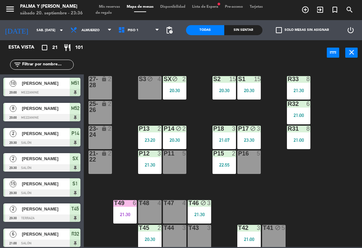
click at [295, 198] on div "R33 8 21:30 S1 15 20:30 S2 15 20:30 S3 block 4 SX block 2 20:30 27-28 lock 2 R3…" at bounding box center [225, 155] width 275 height 183
click at [205, 216] on div "21:30" at bounding box center [199, 214] width 23 height 5
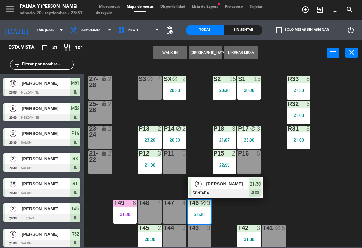
click at [221, 195] on div at bounding box center [226, 193] width 72 height 7
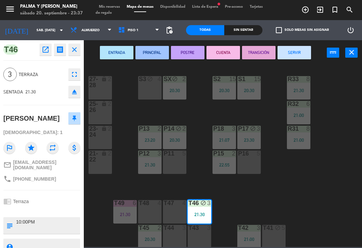
click at [115, 48] on button "ENTRADA" at bounding box center [117, 52] width 34 height 13
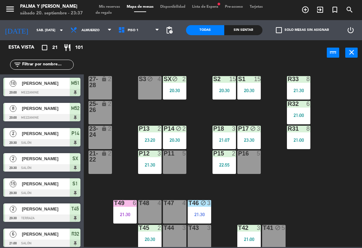
click at [345, 191] on div "R33 8 21:30 S1 15 20:30 S2 15 20:30 S3 block 4 SX block 2 20:30 27-28 lock 2 R3…" at bounding box center [225, 155] width 275 height 183
click at [143, 241] on div "20:30" at bounding box center [149, 239] width 23 height 5
click at [170, 198] on div "R33 8 21:30 S1 15 20:30 S2 15 20:30 S3 block 4 SX block 2 20:30 27-28 lock 2 R3…" at bounding box center [225, 155] width 275 height 183
click at [156, 234] on div "T45 2 20:30" at bounding box center [149, 236] width 23 height 23
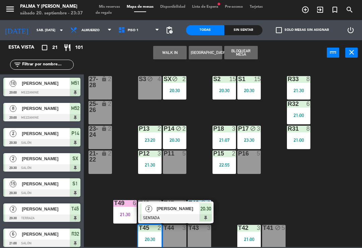
click at [163, 212] on span "[PERSON_NAME]" at bounding box center [178, 208] width 43 height 7
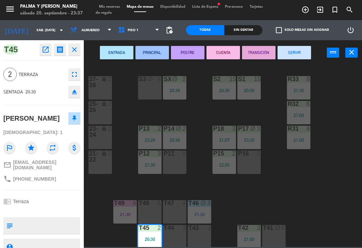
click at [258, 55] on button "TRANSICIÓN" at bounding box center [259, 52] width 34 height 13
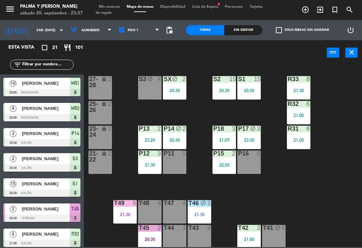
click at [247, 227] on div at bounding box center [249, 228] width 11 height 6
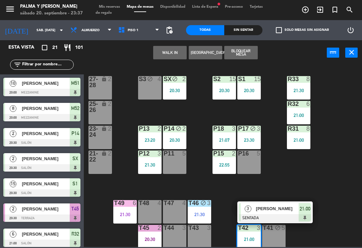
click at [261, 210] on span "[PERSON_NAME]" at bounding box center [277, 208] width 43 height 7
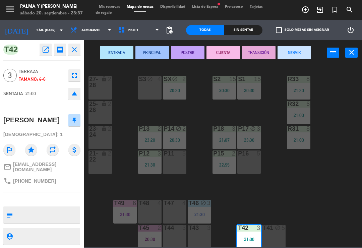
click at [235, 51] on button "CUENTA" at bounding box center [224, 52] width 34 height 13
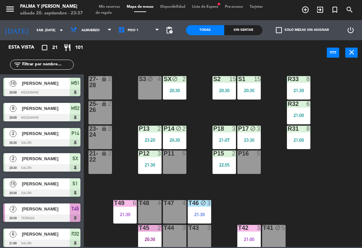
click at [324, 183] on div "R33 8 21:30 S1 15 20:30 S2 15 20:30 S3 block 4 SX block 2 20:30 27-28 lock 2 R3…" at bounding box center [225, 155] width 275 height 183
click at [171, 89] on div "20:30" at bounding box center [174, 90] width 23 height 5
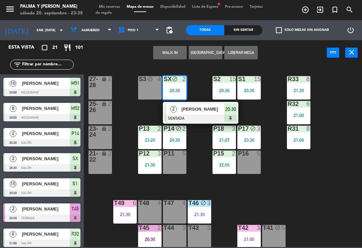
click at [193, 117] on div at bounding box center [201, 118] width 72 height 7
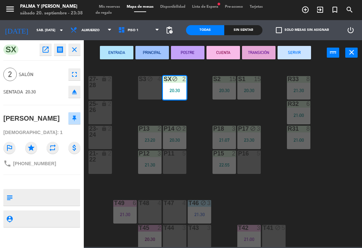
click at [300, 49] on button "SERVIR" at bounding box center [295, 52] width 34 height 13
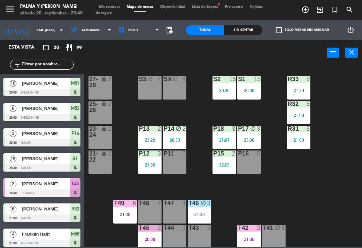
click at [326, 186] on div "R33 8 21:30 S1 15 20:30 S2 15 20:30 S3 block 4 SX block 4 27-28 lock 2 R32 6 21…" at bounding box center [225, 155] width 275 height 183
click at [155, 235] on div "T45 2 20:30" at bounding box center [149, 236] width 23 height 23
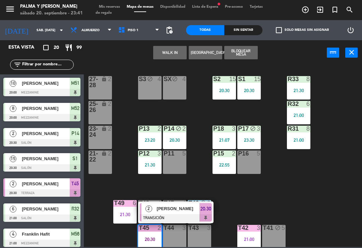
click at [174, 209] on span "[PERSON_NAME]" at bounding box center [178, 208] width 43 height 7
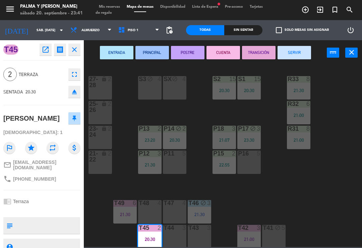
click at [286, 48] on button "SERVIR" at bounding box center [295, 52] width 34 height 13
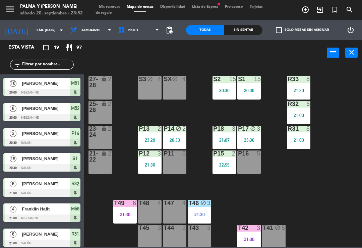
click at [248, 96] on div "S1 15 20:30" at bounding box center [249, 87] width 23 height 23
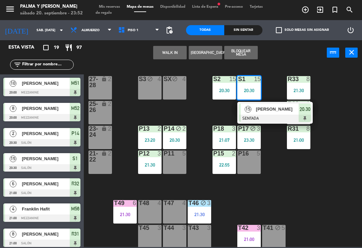
click at [255, 111] on div "15" at bounding box center [248, 109] width 14 height 11
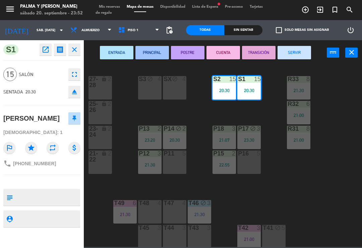
click at [297, 56] on button "SERVIR" at bounding box center [295, 52] width 34 height 13
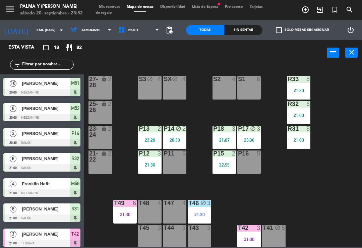
click at [304, 83] on div "R33 8" at bounding box center [298, 79] width 23 height 7
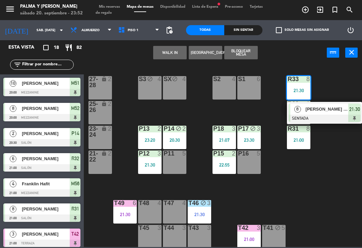
click at [323, 115] on div at bounding box center [325, 118] width 72 height 7
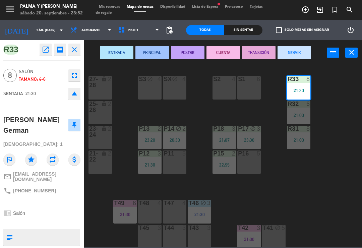
click at [200, 51] on button "POSTRE" at bounding box center [188, 52] width 34 height 13
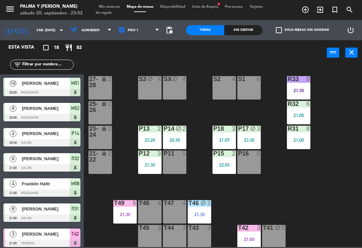
click at [309, 116] on div "21:00" at bounding box center [298, 115] width 23 height 5
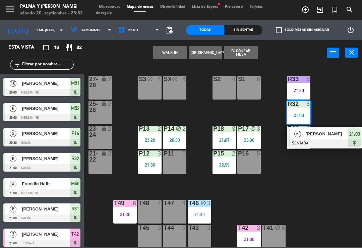
click at [316, 139] on div "[PERSON_NAME]" at bounding box center [327, 134] width 44 height 11
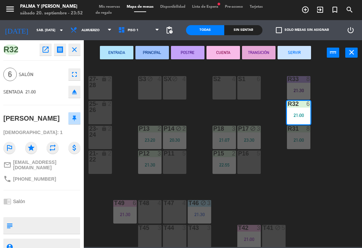
click at [189, 49] on button "POSTRE" at bounding box center [188, 52] width 34 height 13
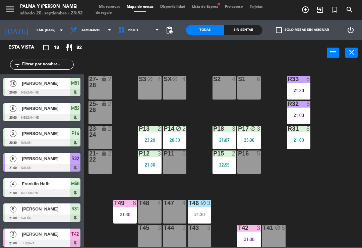
click at [295, 115] on div "21:00" at bounding box center [298, 115] width 23 height 5
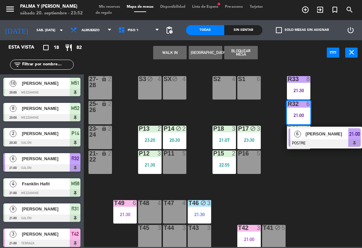
click at [316, 190] on div "R33 8 21:30 S1 6 S2 4 S3 block 4 SX block 4 27-28 lock 2 R32 6 21:00 6 Elisandr…" at bounding box center [225, 155] width 275 height 183
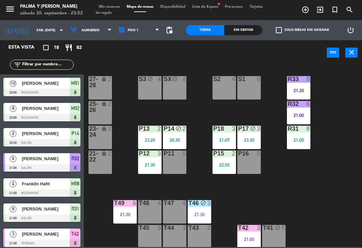
click at [228, 132] on div at bounding box center [224, 129] width 11 height 6
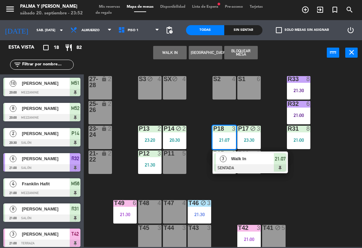
click at [247, 161] on span "Walk In" at bounding box center [253, 158] width 43 height 7
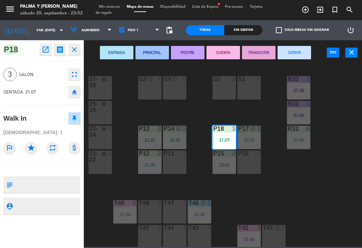
click at [223, 56] on button "CUENTA" at bounding box center [224, 52] width 34 height 13
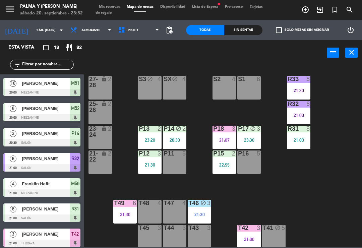
click at [327, 147] on div "R33 8 21:30 S1 6 S2 4 S3 block 4 SX block 4 27-28 lock 2 R32 6 21:00 25-26 lock…" at bounding box center [225, 155] width 275 height 183
click at [251, 246] on div "T42 3 21:00" at bounding box center [249, 236] width 23 height 23
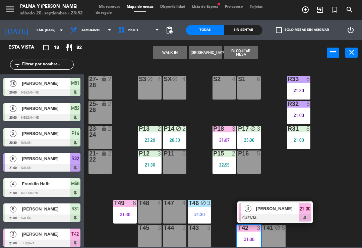
click at [287, 212] on span "[PERSON_NAME]" at bounding box center [277, 208] width 43 height 7
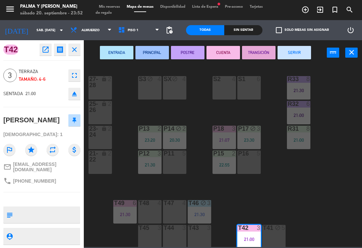
click at [295, 58] on button "SERVIR" at bounding box center [295, 52] width 34 height 13
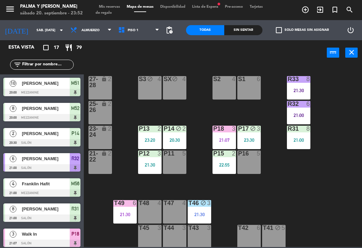
click at [200, 209] on div "T46 block 3 21:30" at bounding box center [199, 211] width 23 height 23
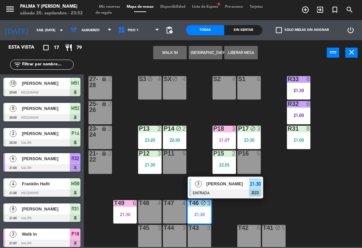
click at [220, 187] on span "[PERSON_NAME]" at bounding box center [228, 184] width 43 height 7
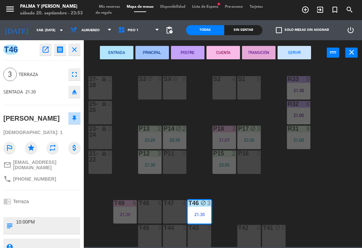
click at [147, 52] on button "PRINCIPAL" at bounding box center [153, 52] width 34 height 13
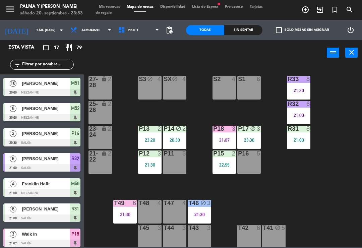
click at [316, 195] on div "R33 8 21:30 S1 6 S2 4 S3 block 4 SX block 4 27-28 lock 2 R32 6 21:00 25-26 lock…" at bounding box center [225, 155] width 275 height 183
click at [121, 209] on div "T49 6 21:30" at bounding box center [124, 211] width 23 height 23
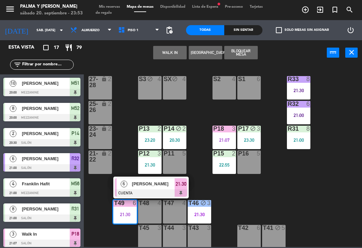
click at [145, 183] on span "[PERSON_NAME]" at bounding box center [153, 184] width 43 height 7
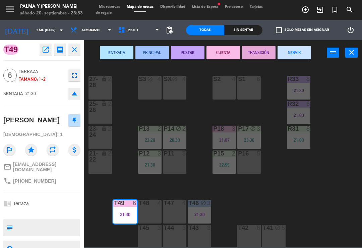
click at [294, 54] on button "SERVIR" at bounding box center [295, 52] width 34 height 13
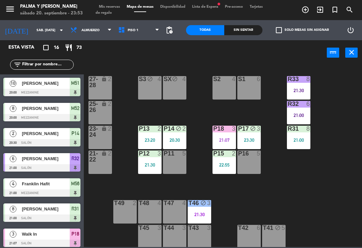
click at [183, 136] on div "P14 block 2 20:30" at bounding box center [174, 137] width 23 height 23
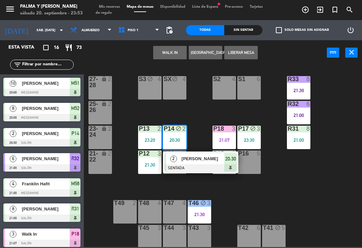
click at [176, 161] on span "2" at bounding box center [173, 159] width 7 height 7
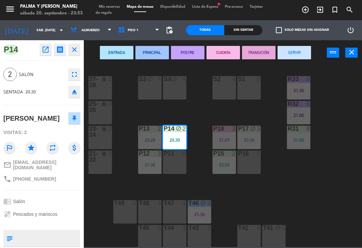
click at [292, 51] on button "SERVIR" at bounding box center [295, 52] width 34 height 13
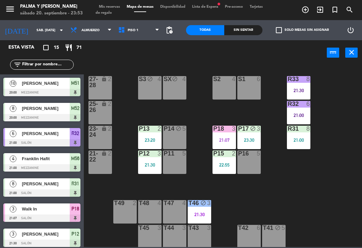
click at [347, 148] on div "R33 8 21:30 S1 6 S2 4 S3 block 4 SX block 4 27-28 lock 2 R32 6 21:00 25-26 lock…" at bounding box center [225, 155] width 275 height 183
click at [142, 30] on span "Piso 1" at bounding box center [139, 30] width 48 height 15
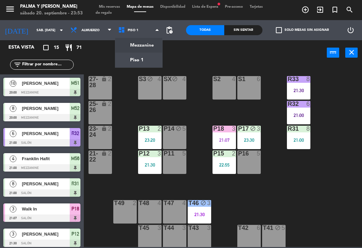
click at [149, 46] on ng-component "menu Palma y [PERSON_NAME] 20. septiembre - 23:53 Mis reservas Mapa de mesas Di…" at bounding box center [181, 123] width 362 height 247
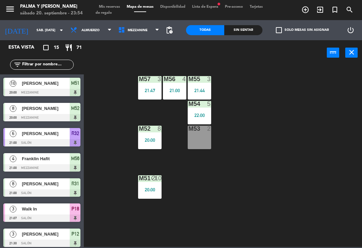
click at [202, 87] on div "M55 3 21:44" at bounding box center [199, 87] width 23 height 23
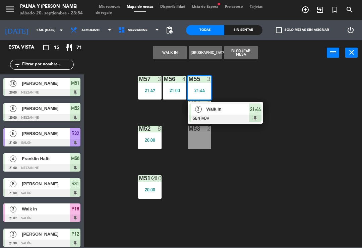
click at [222, 117] on div at bounding box center [226, 118] width 72 height 7
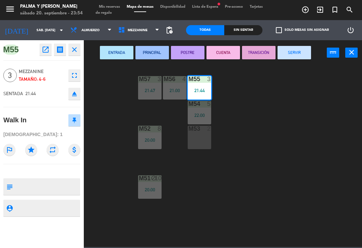
click at [301, 52] on button "SERVIR" at bounding box center [295, 52] width 34 height 13
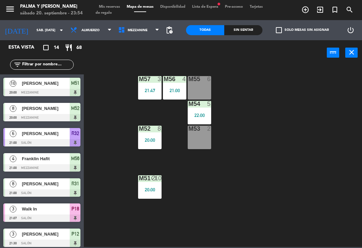
click at [146, 189] on div "20:00" at bounding box center [149, 190] width 23 height 5
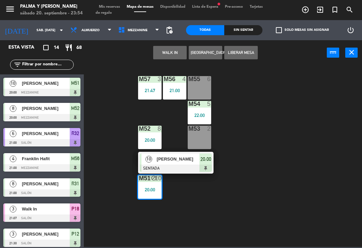
click at [167, 160] on span "[PERSON_NAME]" at bounding box center [178, 159] width 43 height 7
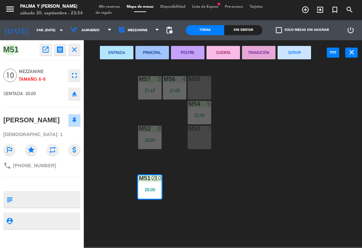
click at [195, 52] on button "POSTRE" at bounding box center [188, 52] width 34 height 13
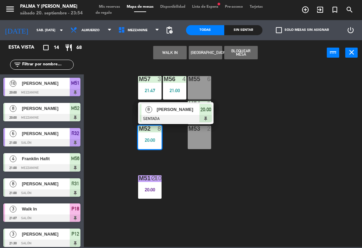
click at [179, 98] on div "M56 4 21:00" at bounding box center [174, 87] width 23 height 23
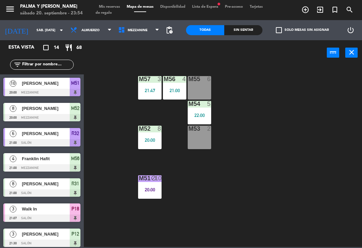
click at [259, 106] on div "M57 3 21:47 M56 4 21:00 M55 6 M54 5 22:00 M52 8 20:00 M53 2 M51 block 10 20:00" at bounding box center [225, 155] width 275 height 183
click at [154, 140] on div "20:00" at bounding box center [149, 140] width 23 height 5
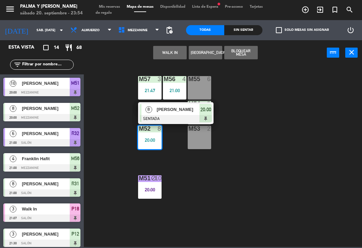
click at [172, 116] on div at bounding box center [176, 118] width 72 height 7
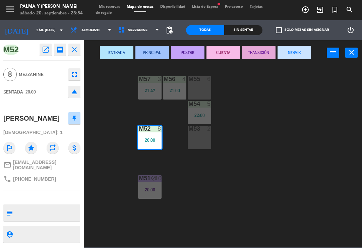
click at [194, 50] on button "POSTRE" at bounding box center [188, 52] width 34 height 13
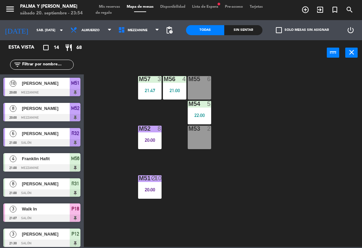
click at [256, 109] on div "M57 3 21:47 M56 4 21:00 M55 6 M54 5 22:00 M52 8 20:00 M53 2 M51 block 10 20:00" at bounding box center [225, 155] width 275 height 183
click at [178, 88] on div "21:00" at bounding box center [174, 90] width 23 height 5
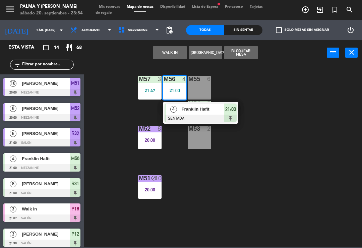
click at [193, 109] on span "Franklin Hafit" at bounding box center [203, 109] width 43 height 7
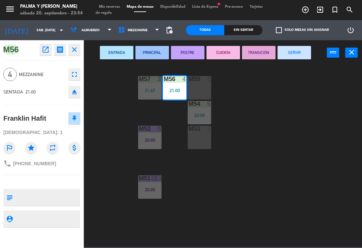
click at [224, 53] on button "CUENTA" at bounding box center [224, 52] width 34 height 13
